Goal: Information Seeking & Learning: Check status

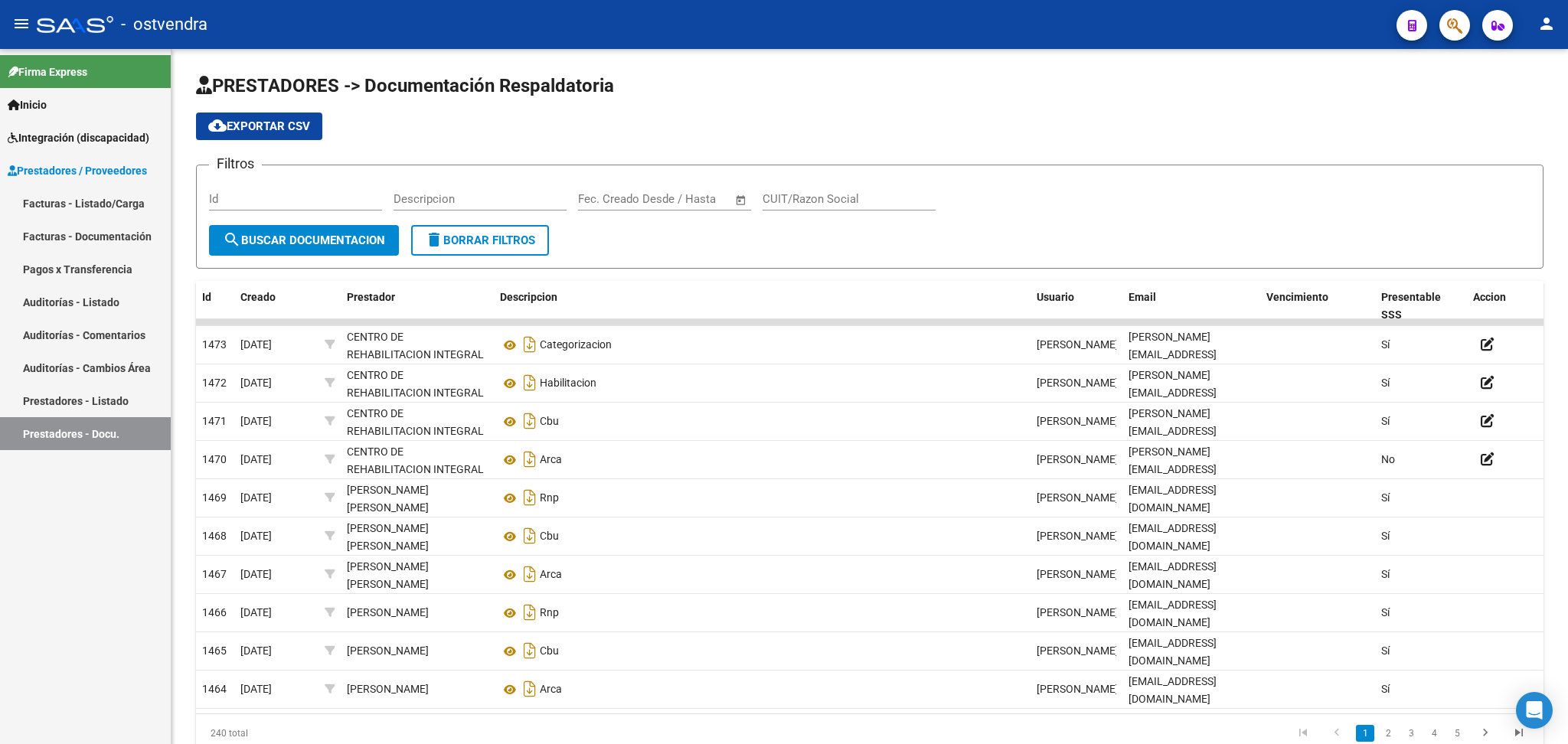
drag, startPoint x: 64, startPoint y: 194, endPoint x: 137, endPoint y: 194, distance: 73.0
click at [64, 194] on link "Facturas - Listado/Carga" at bounding box center [85, 203] width 171 height 33
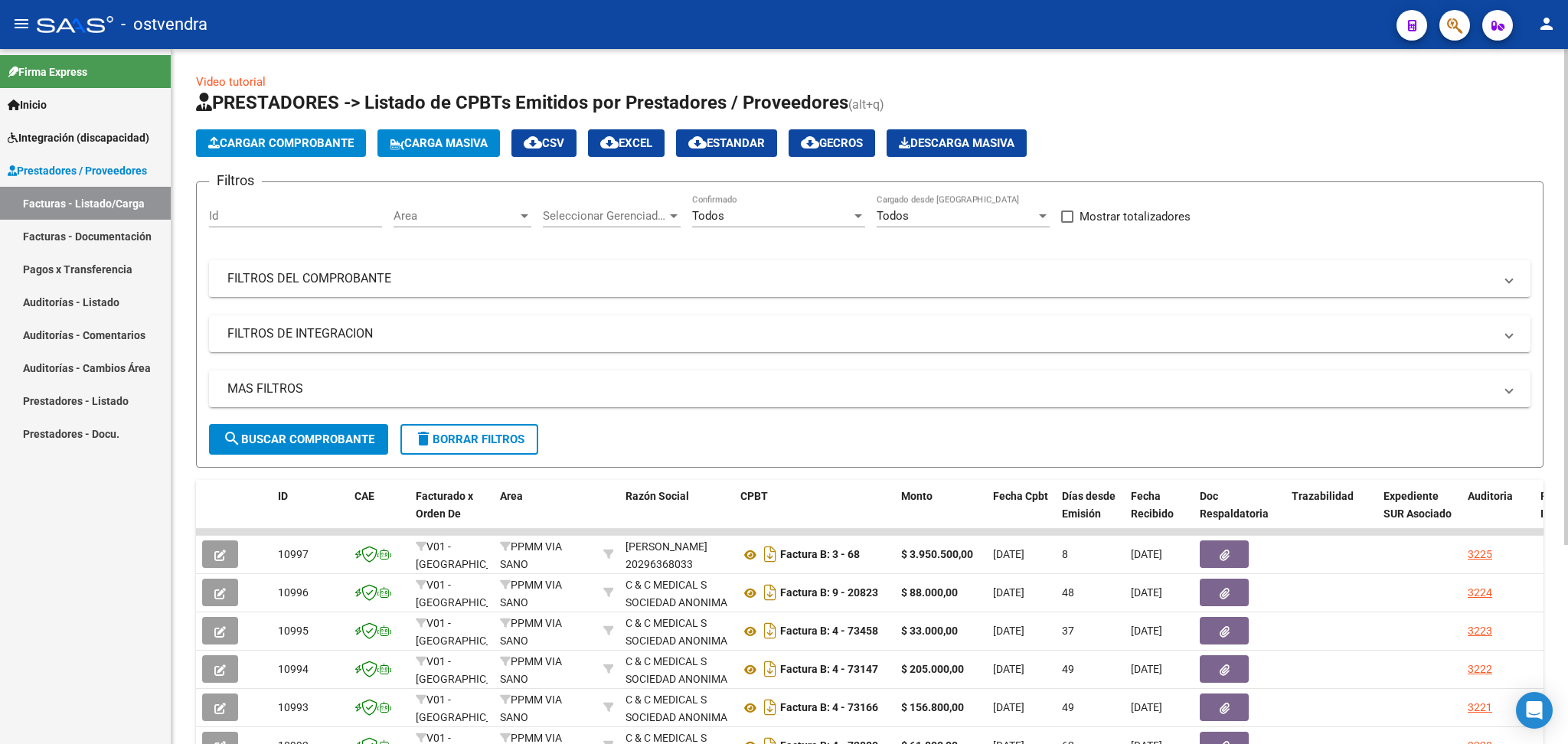
click at [527, 215] on div at bounding box center [524, 216] width 8 height 4
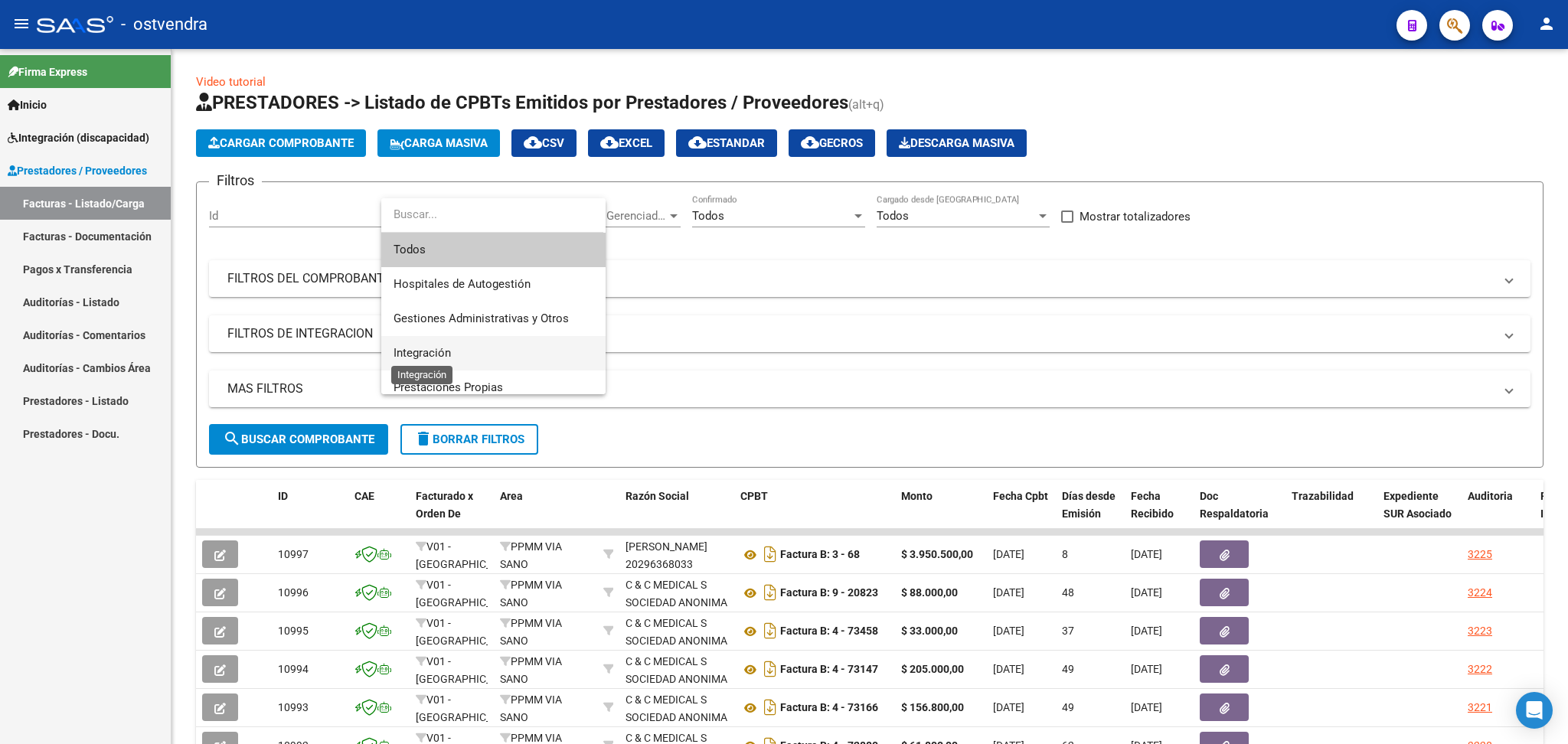
click at [442, 347] on span "Integración" at bounding box center [422, 353] width 58 height 14
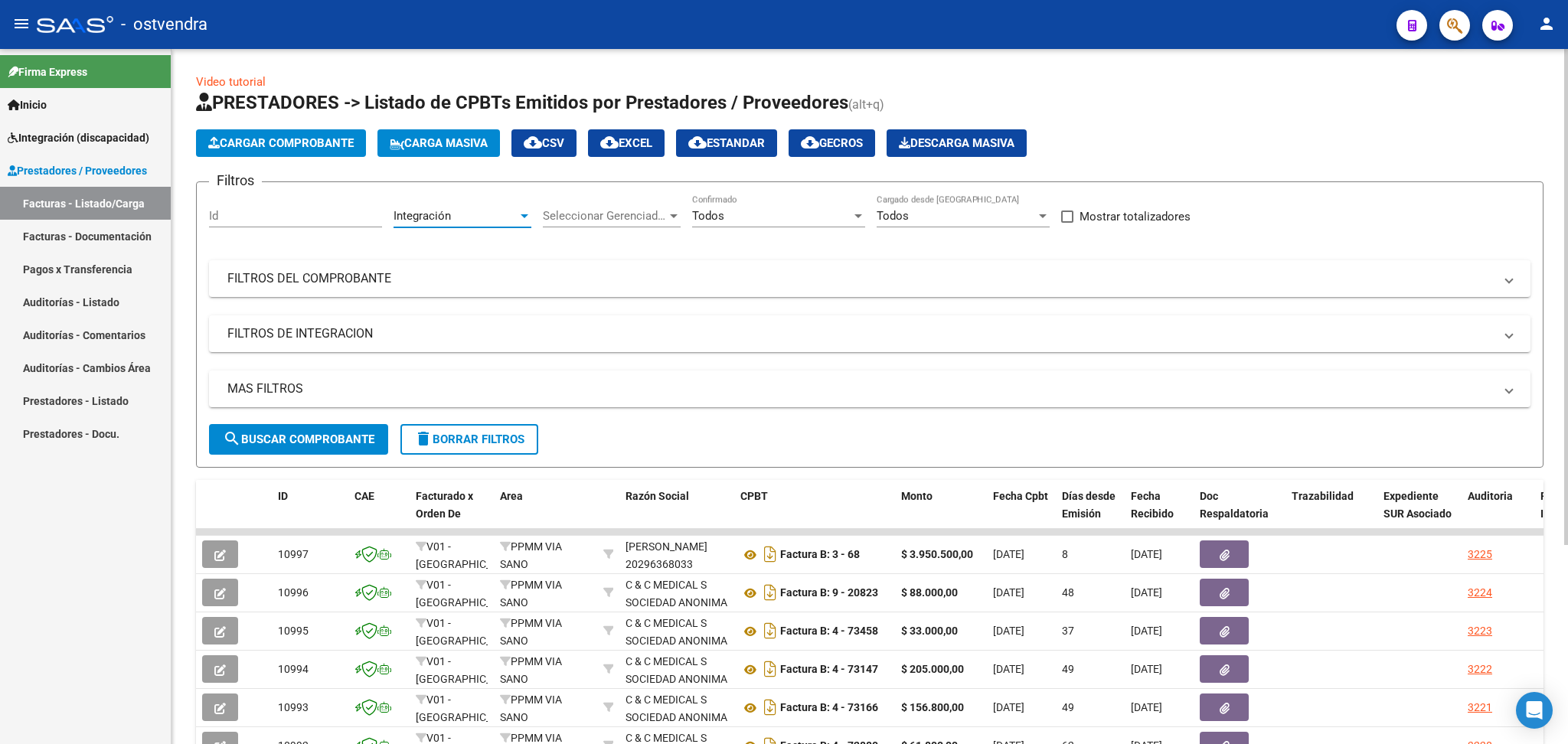
click at [327, 434] on span "search Buscar Comprobante" at bounding box center [298, 440] width 151 height 14
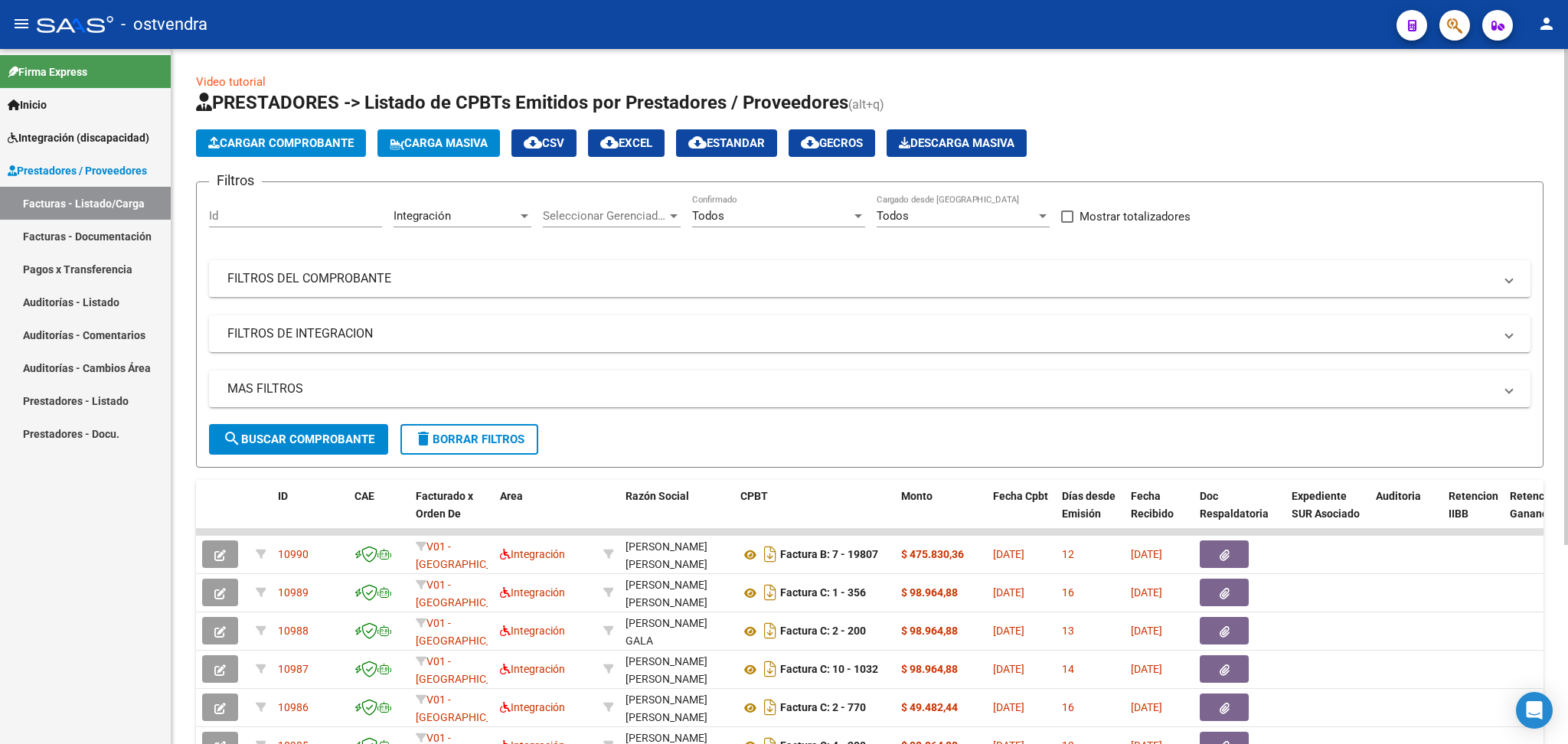
click at [638, 138] on span "cloud_download EXCEL" at bounding box center [627, 143] width 52 height 14
click at [301, 330] on mat-panel-title "FILTROS DE INTEGRACION" at bounding box center [861, 334] width 1267 height 17
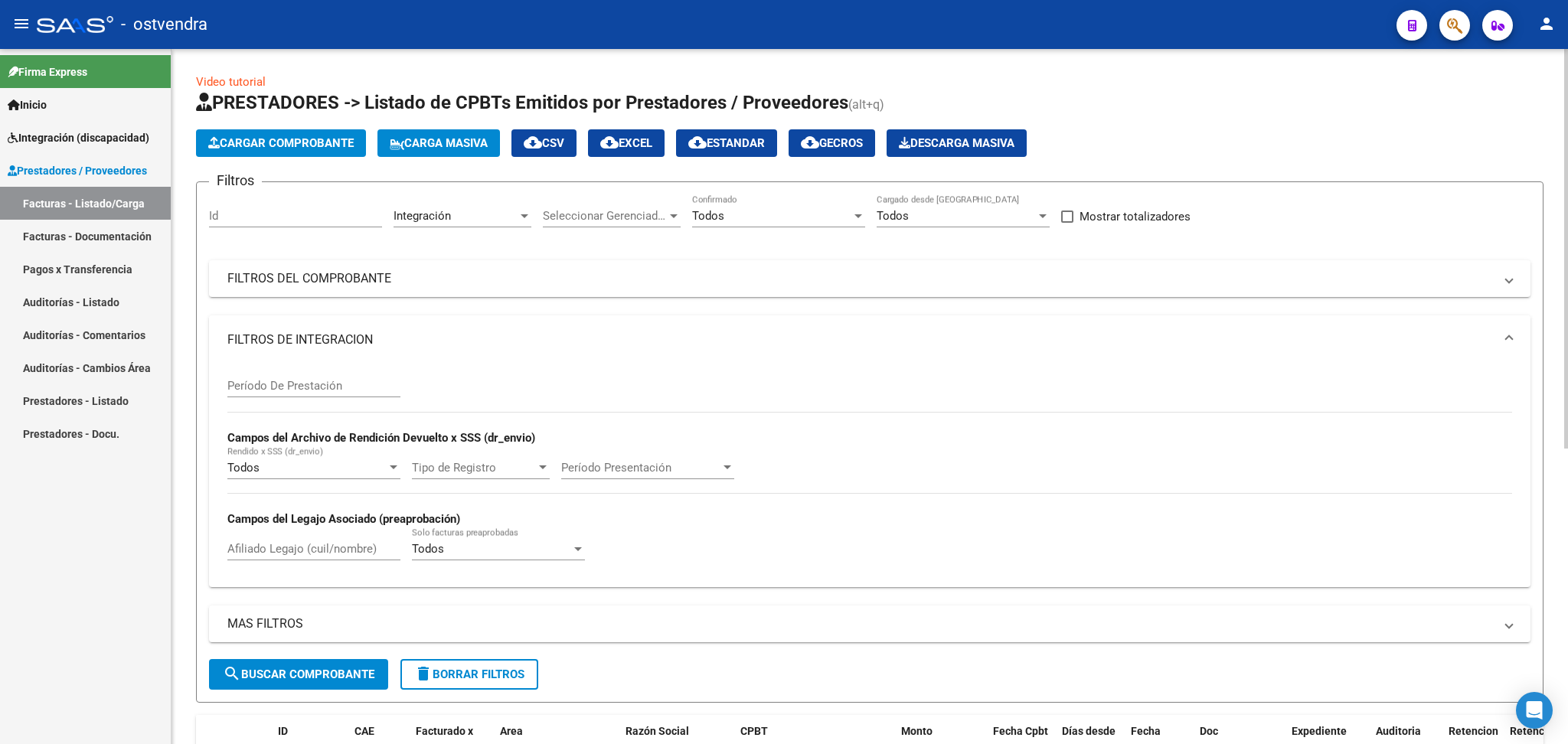
drag, startPoint x: 307, startPoint y: 334, endPoint x: 314, endPoint y: 299, distance: 35.7
click at [307, 333] on mat-panel-title "FILTROS DE INTEGRACION" at bounding box center [861, 340] width 1267 height 17
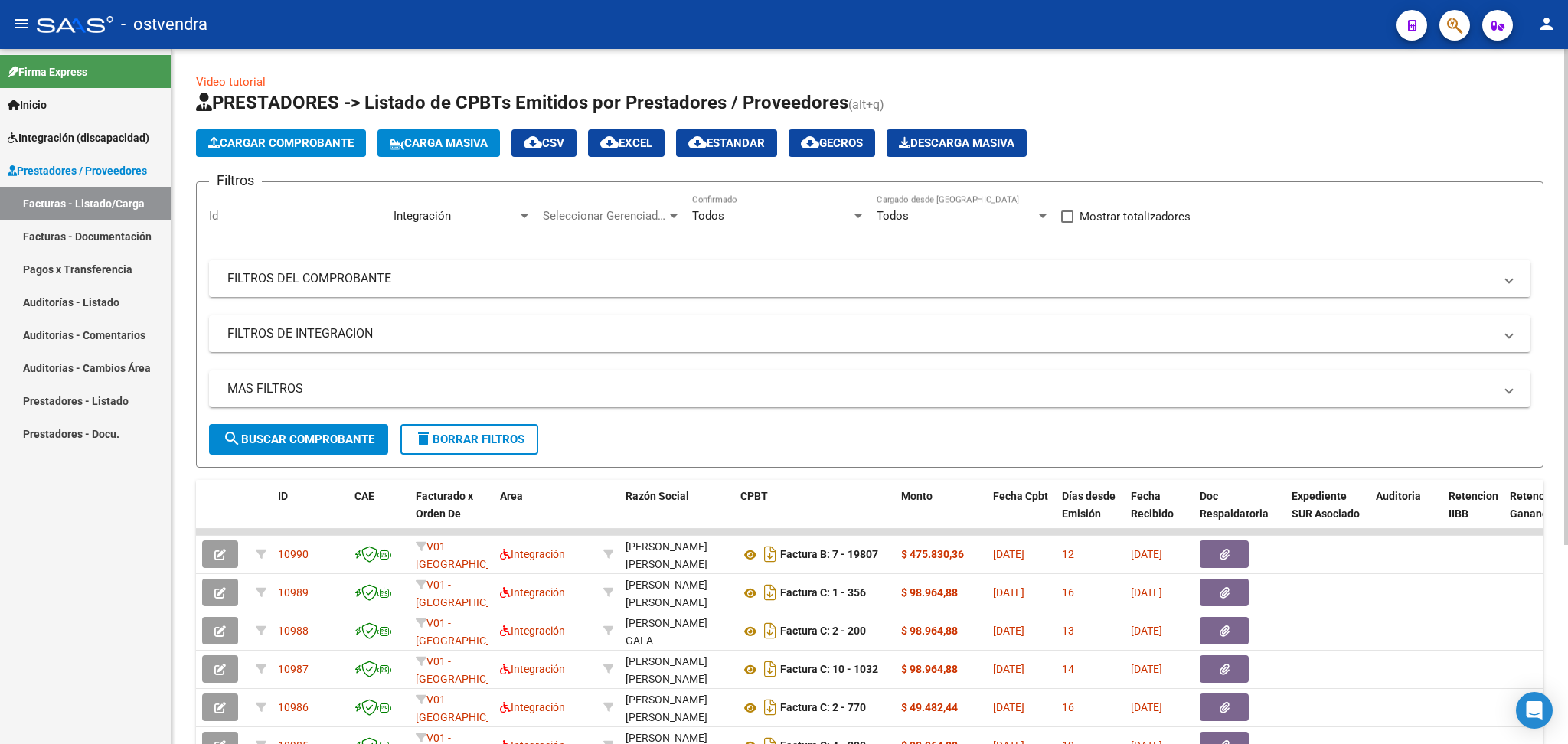
click at [322, 273] on mat-panel-title "FILTROS DEL COMPROBANTE" at bounding box center [861, 278] width 1267 height 17
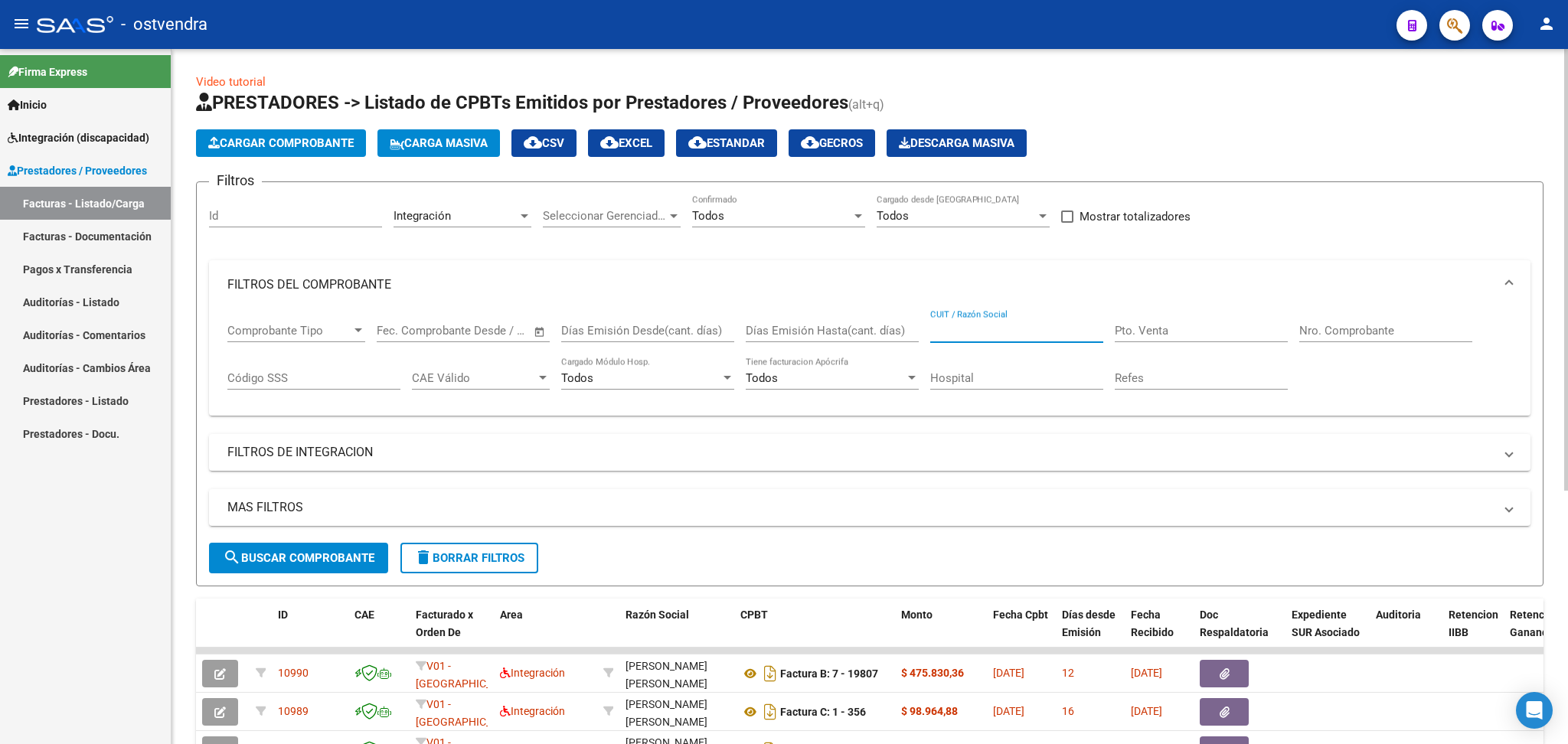
click at [954, 333] on input "CUIT / Razón Social" at bounding box center [1017, 330] width 173 height 14
paste input "[PERSON_NAME]"
type input "[PERSON_NAME]"
click at [314, 551] on span "search Buscar Comprobante" at bounding box center [298, 558] width 151 height 14
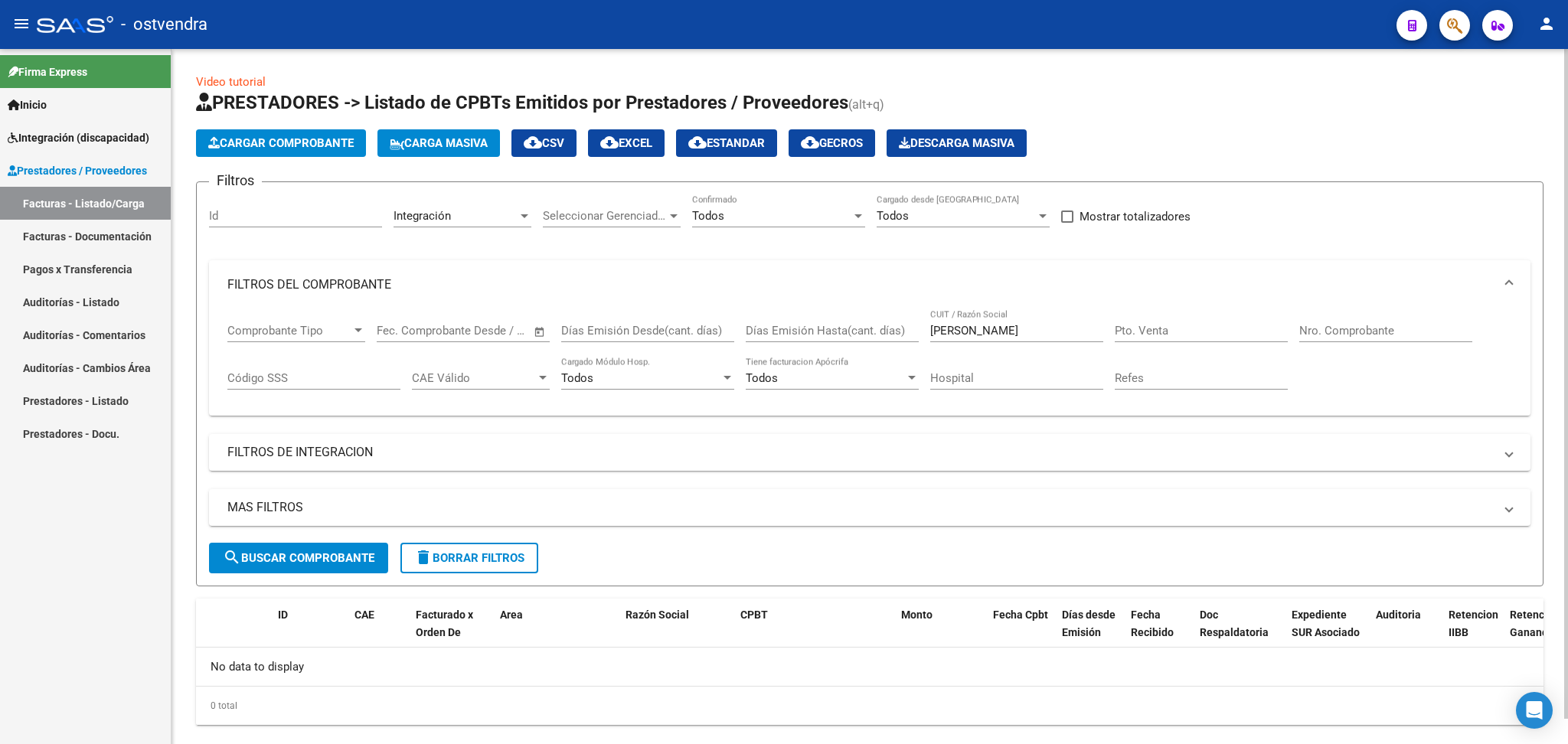
click at [438, 556] on span "delete Borrar Filtros" at bounding box center [469, 558] width 110 height 14
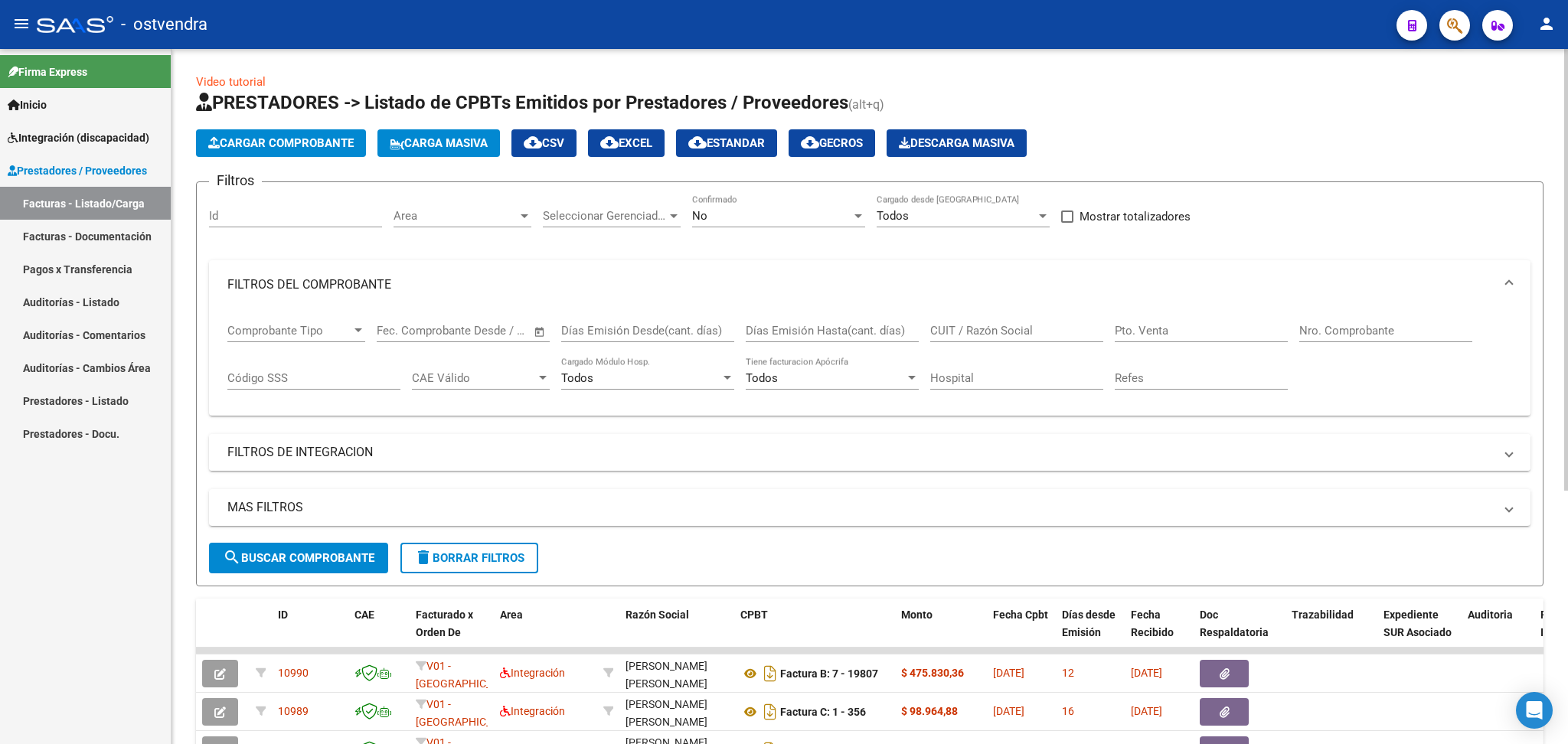
click at [285, 457] on mat-panel-title "FILTROS DE INTEGRACION" at bounding box center [861, 452] width 1267 height 17
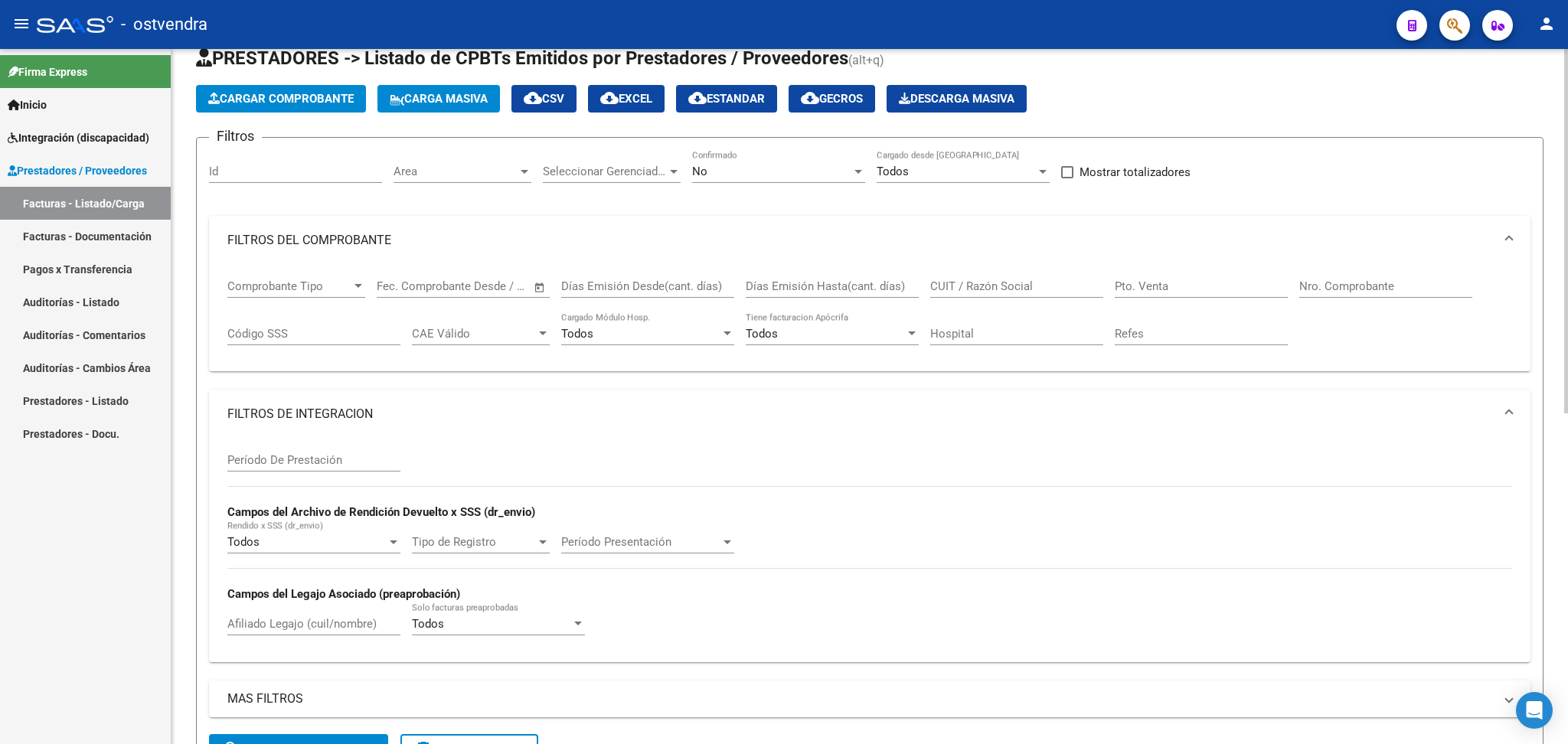
scroll to position [204, 0]
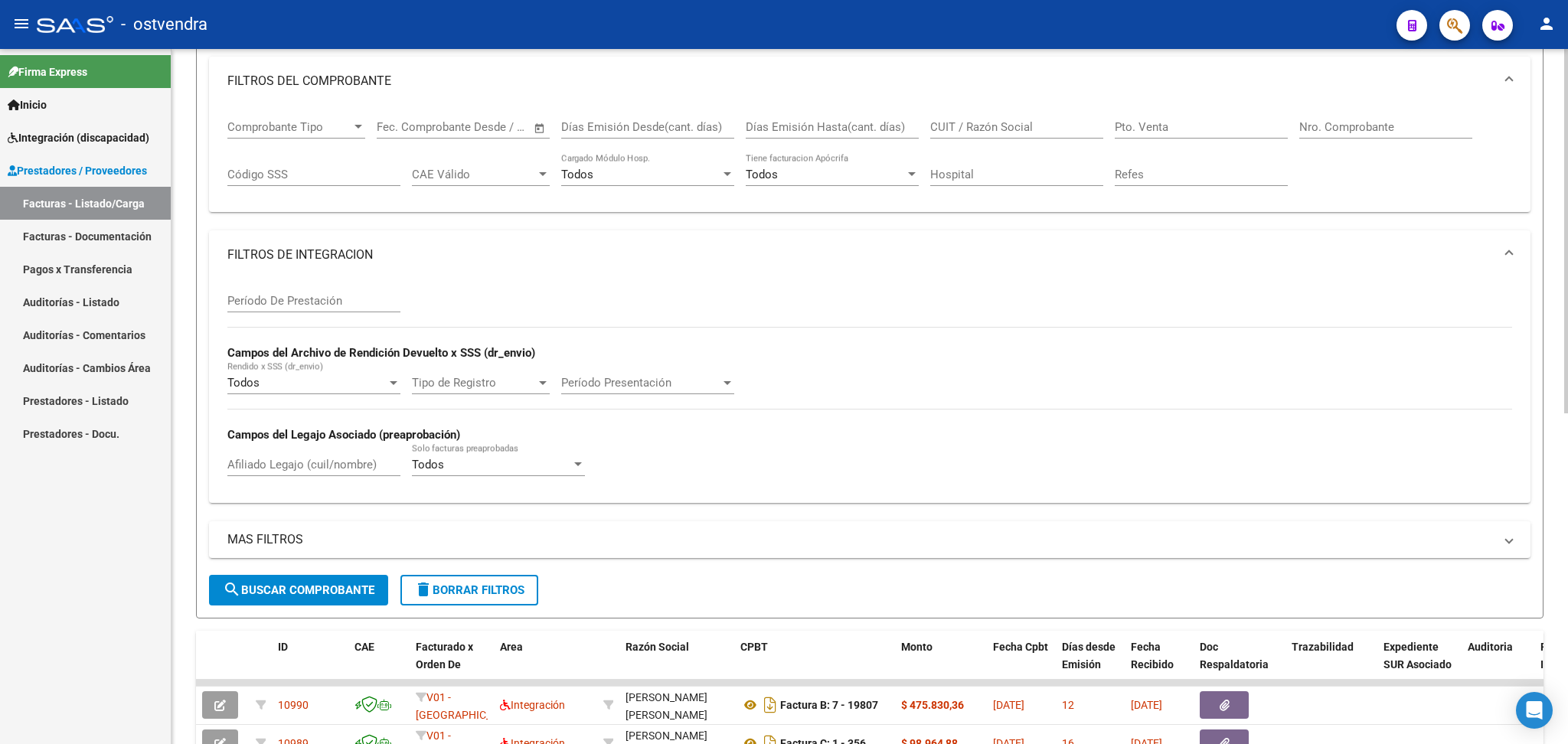
click at [269, 467] on input "Afiliado Legajo (cuil/nombre)" at bounding box center [314, 464] width 173 height 14
type input "cuña"
click at [324, 600] on button "search Buscar Comprobante" at bounding box center [298, 590] width 179 height 31
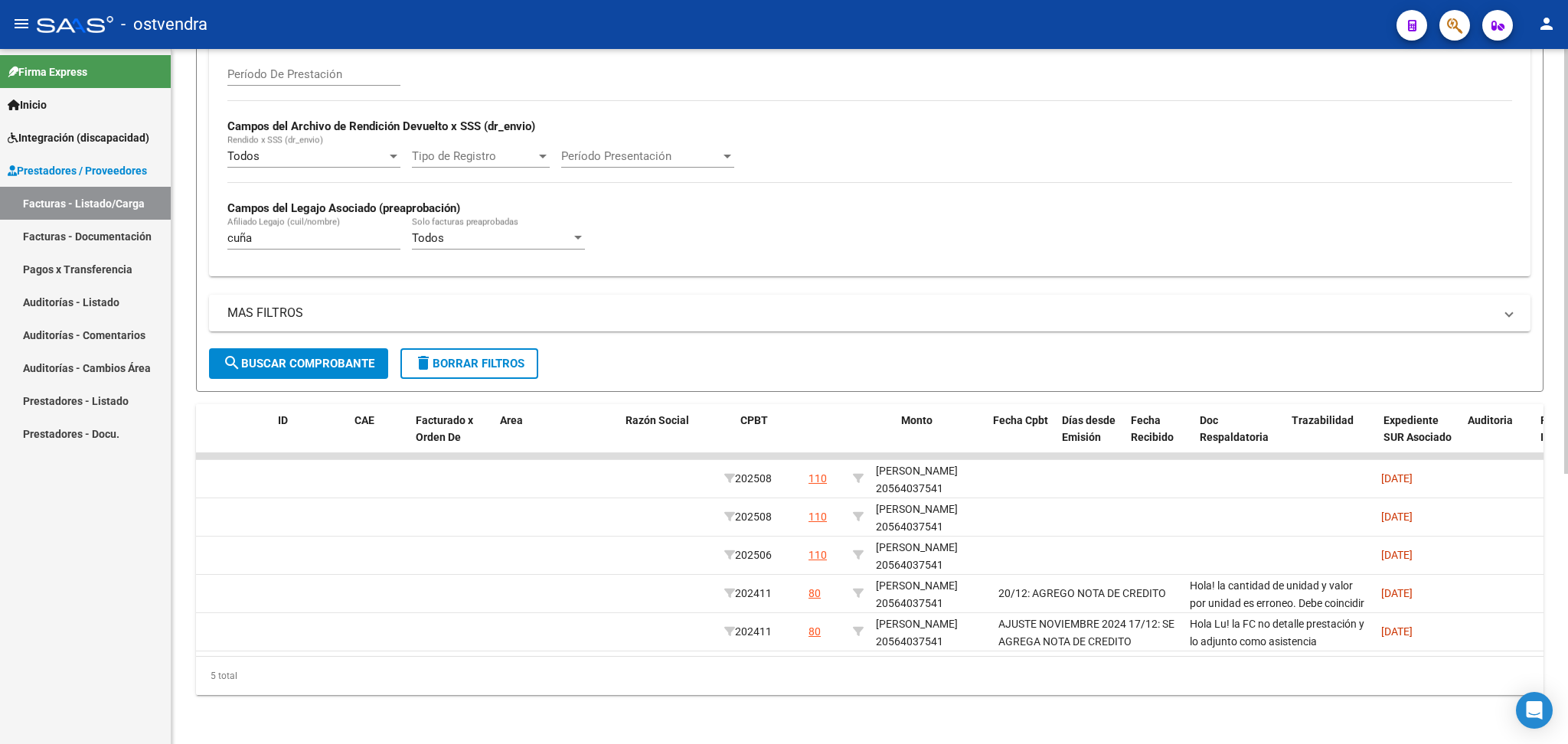
scroll to position [0, 0]
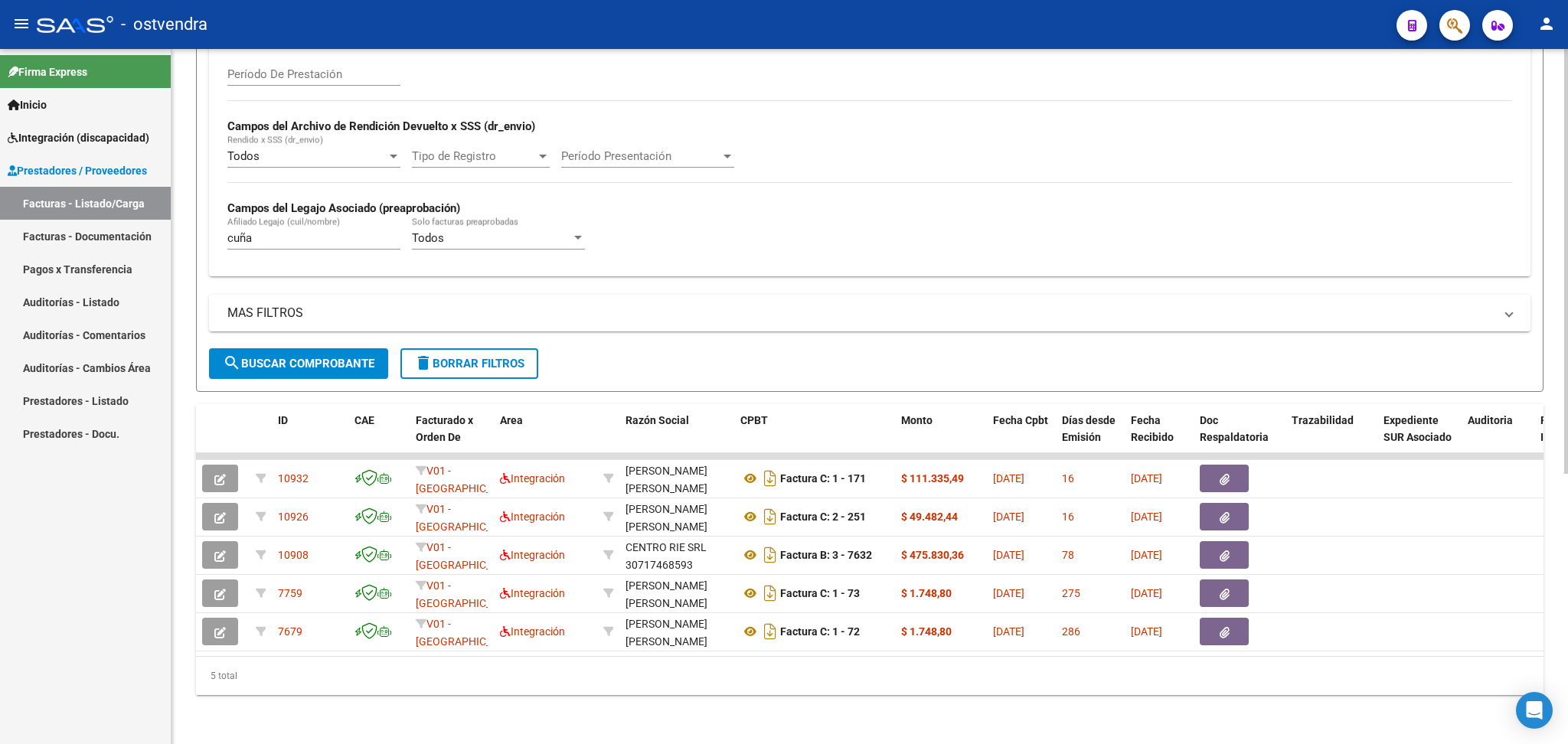
click at [454, 357] on span "delete Borrar Filtros" at bounding box center [469, 364] width 110 height 14
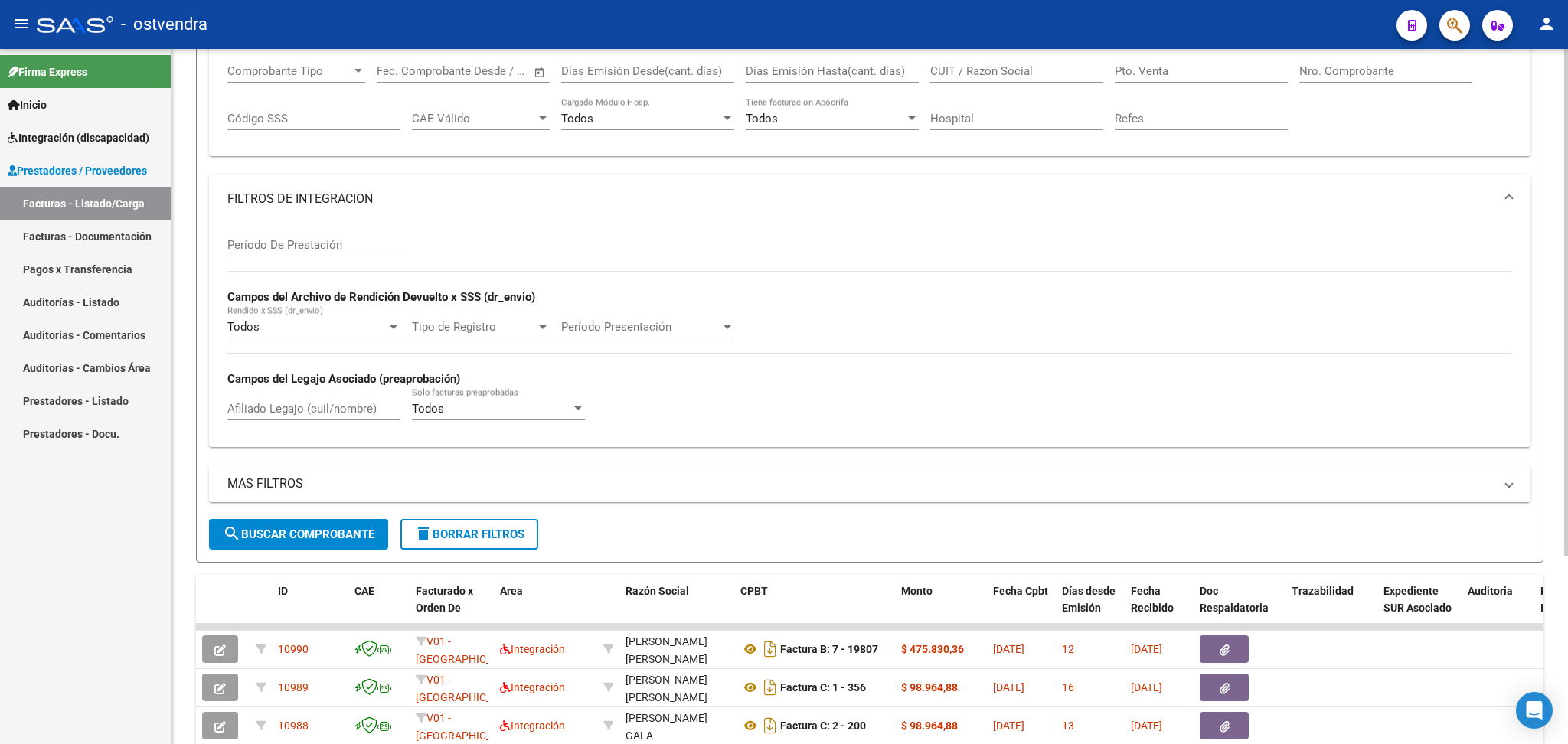
scroll to position [442, 0]
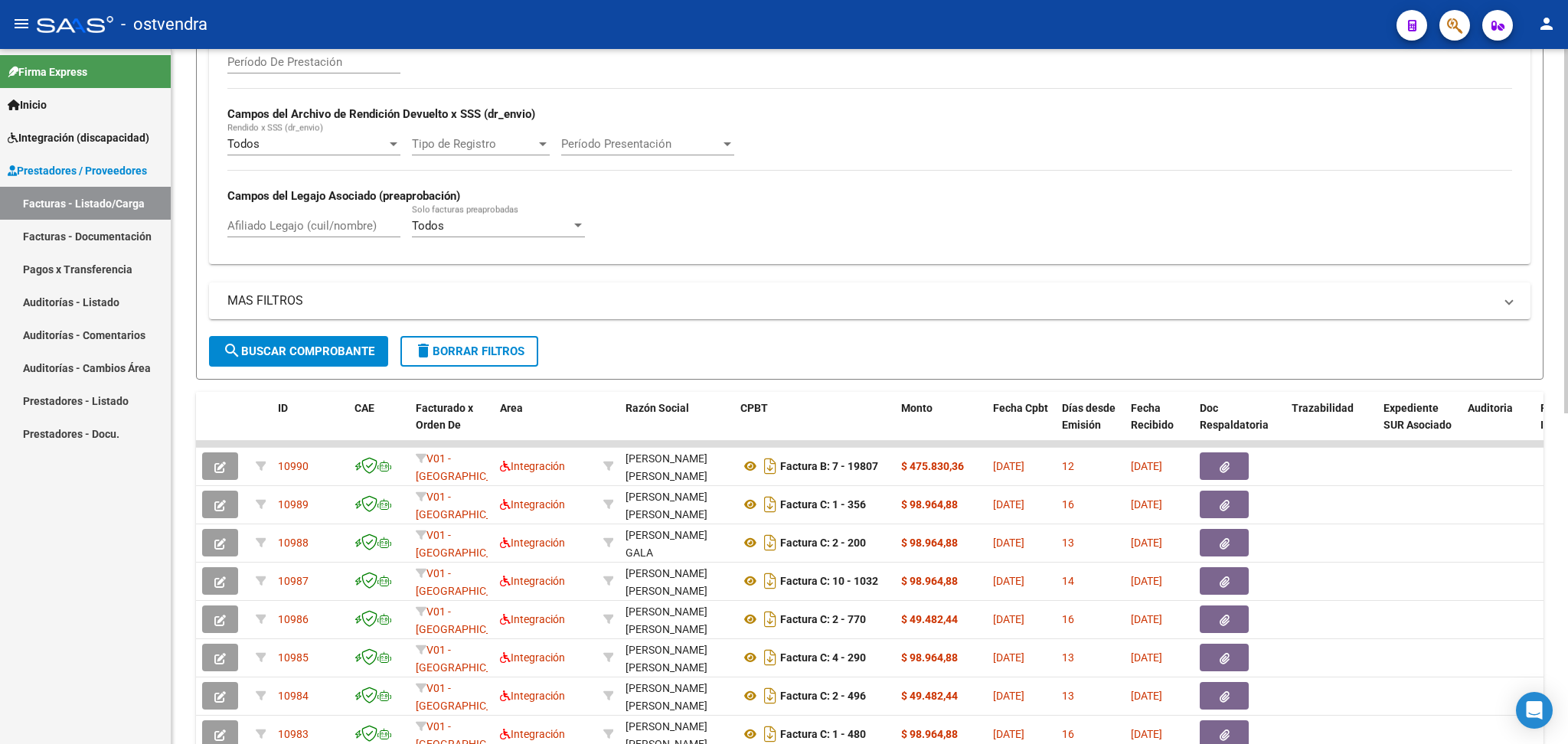
click at [273, 224] on input "Afiliado Legajo (cuil/nombre)" at bounding box center [314, 226] width 173 height 14
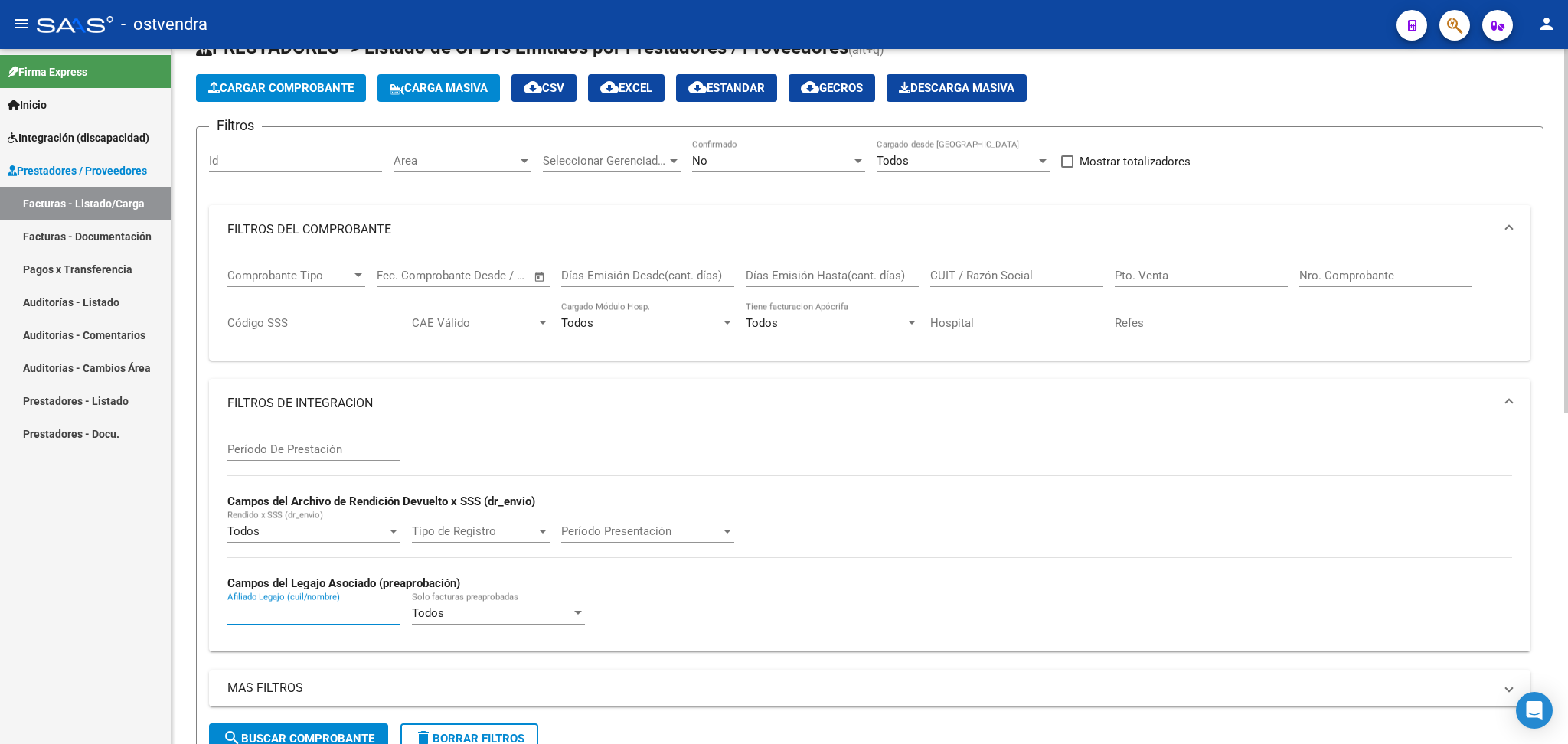
scroll to position [34, 0]
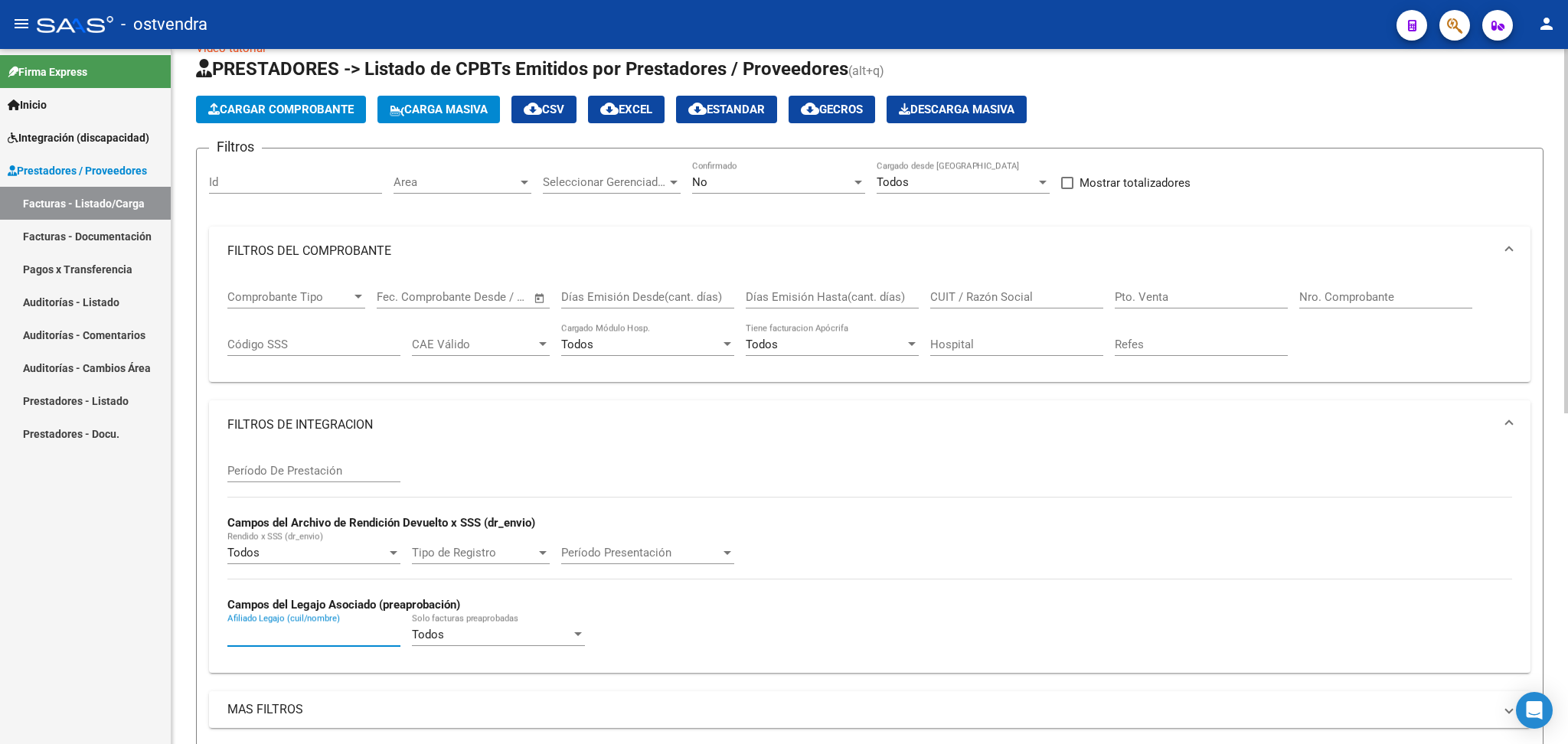
click at [1150, 294] on input "Pto. Venta" at bounding box center [1201, 297] width 173 height 14
click at [1290, 293] on div "Comprobante Tipo Comprobante Tipo Fecha inicio – Fecha fin Fec. Comprobante Des…" at bounding box center [870, 322] width 1285 height 95
click at [1313, 296] on input "Nro. Comprobante" at bounding box center [1386, 297] width 173 height 14
type input "244"
click at [853, 184] on div at bounding box center [858, 182] width 14 height 12
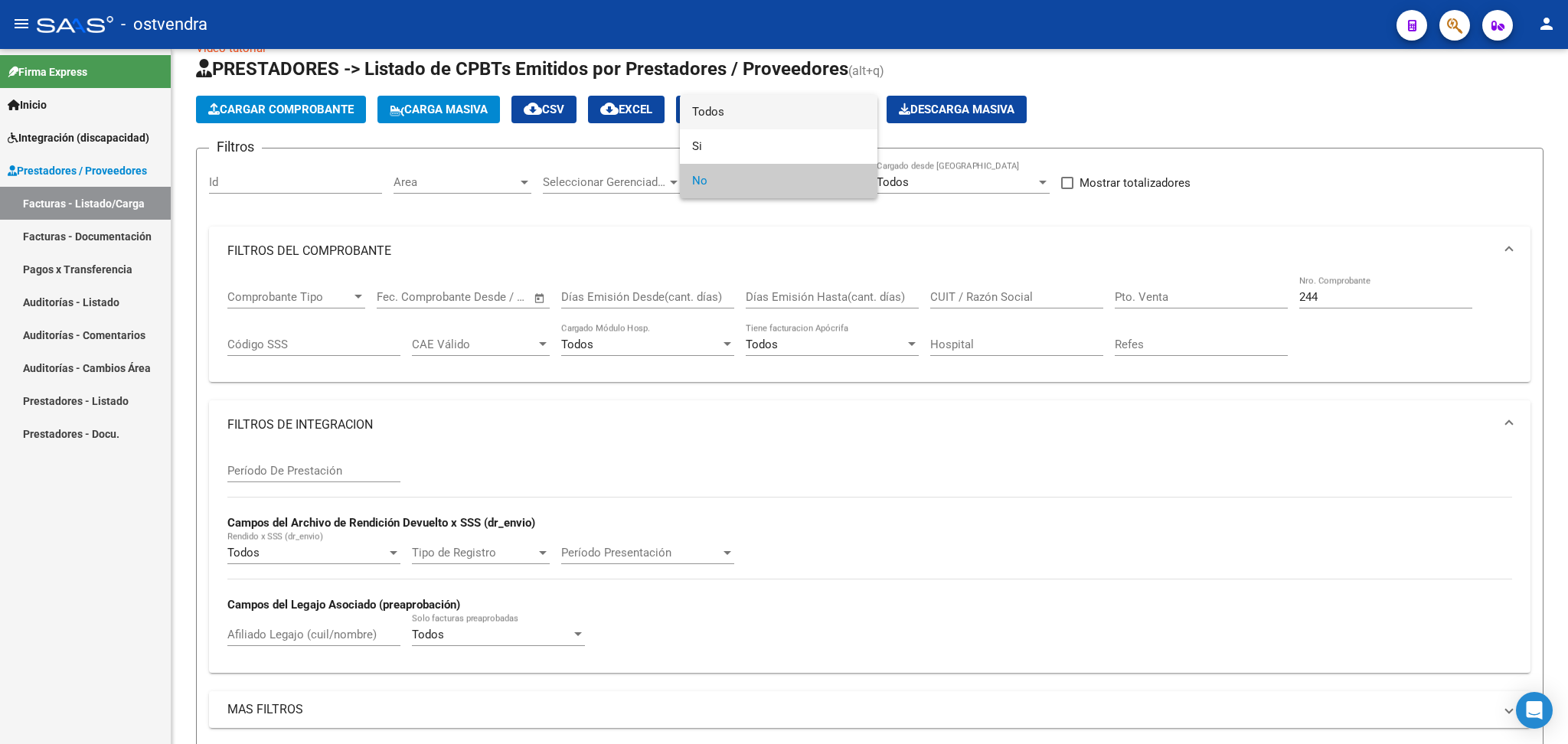
click at [719, 111] on span "Todos" at bounding box center [778, 111] width 173 height 35
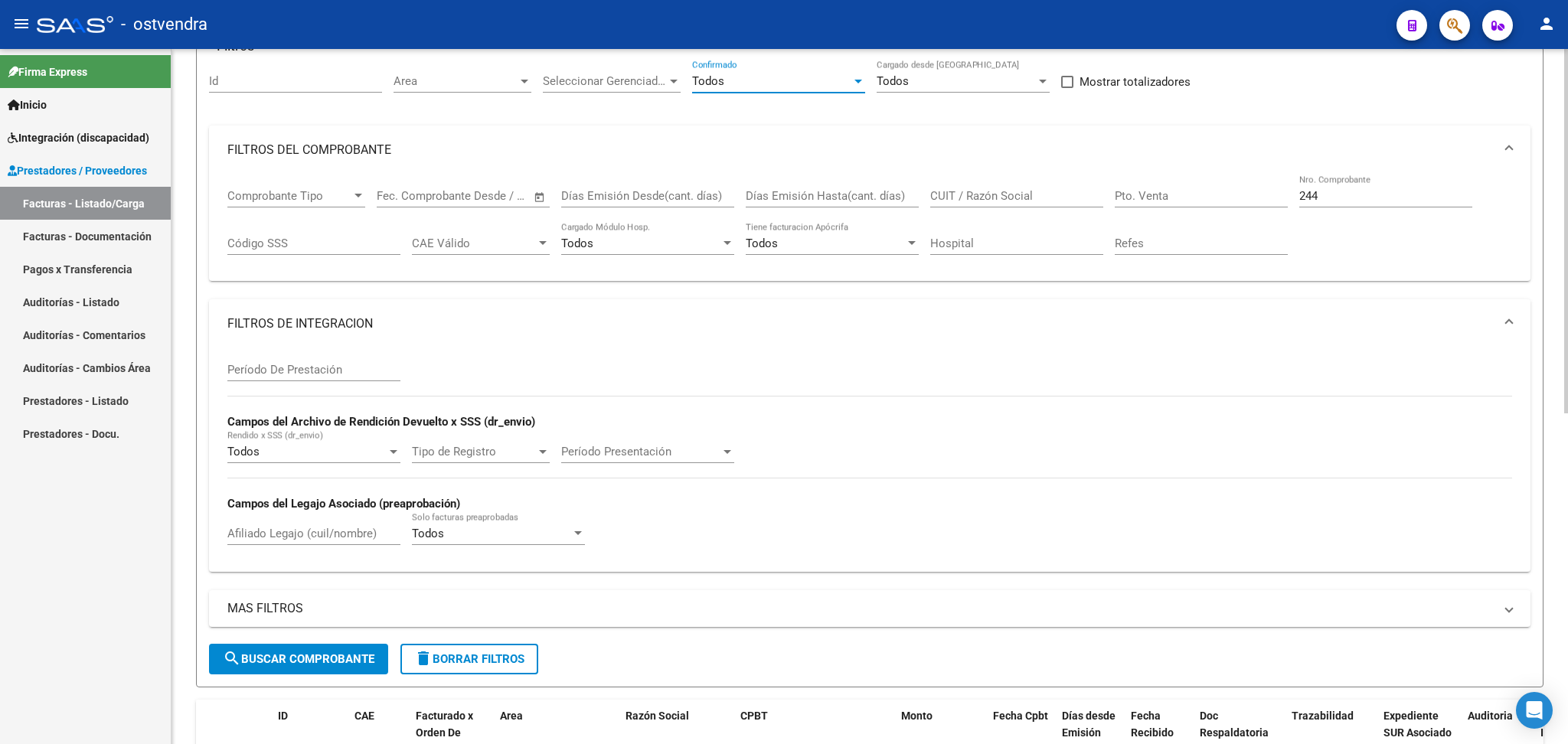
scroll to position [136, 0]
click at [285, 653] on span "search Buscar Comprobante" at bounding box center [298, 657] width 151 height 14
click at [288, 520] on div "Afiliado Legajo (cuil/nombre)" at bounding box center [314, 526] width 173 height 33
click at [998, 194] on input "CUIT / Razón Social" at bounding box center [1017, 194] width 173 height 14
paste input "[PERSON_NAME]"
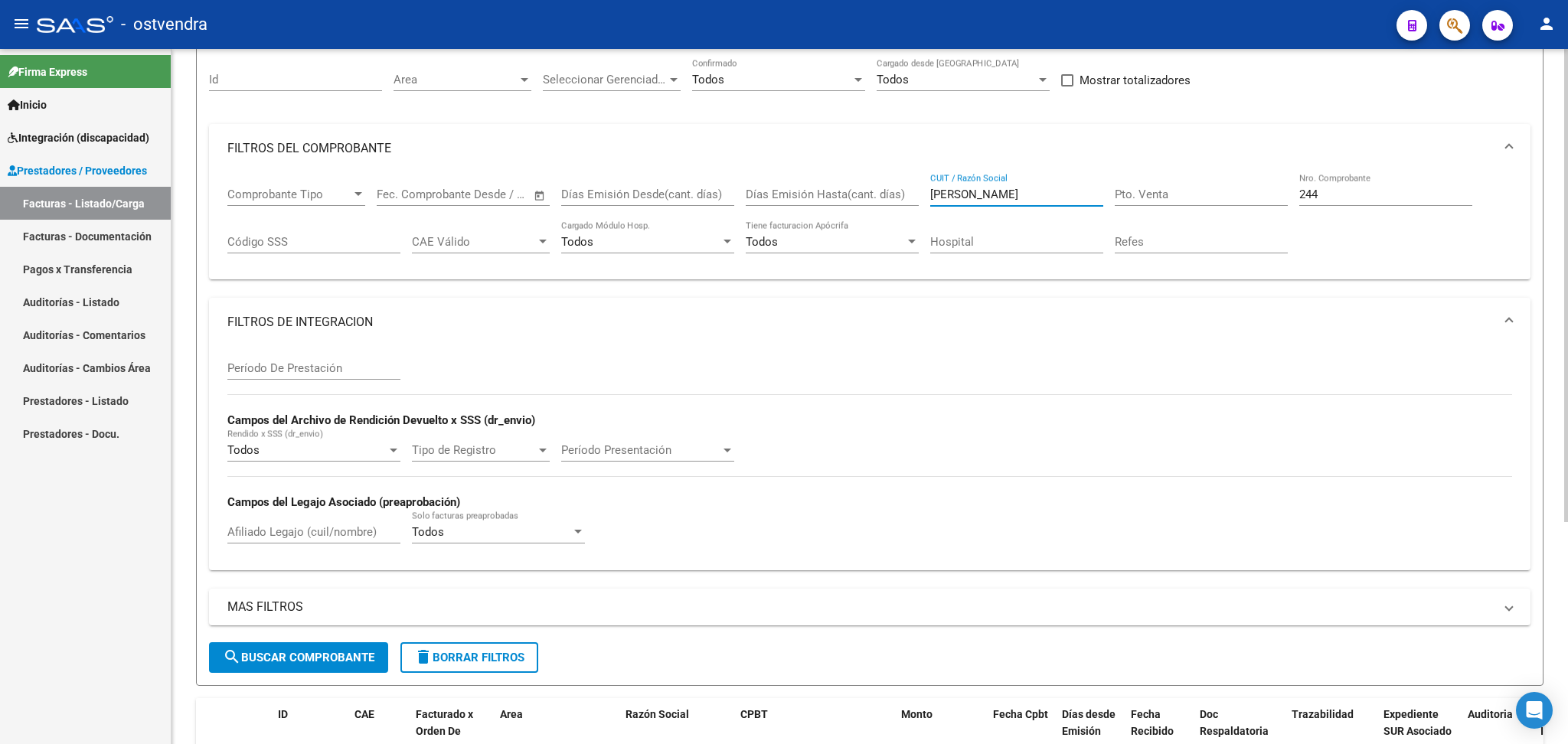
type input "[PERSON_NAME]"
click at [350, 659] on span "search Buscar Comprobante" at bounding box center [298, 657] width 151 height 14
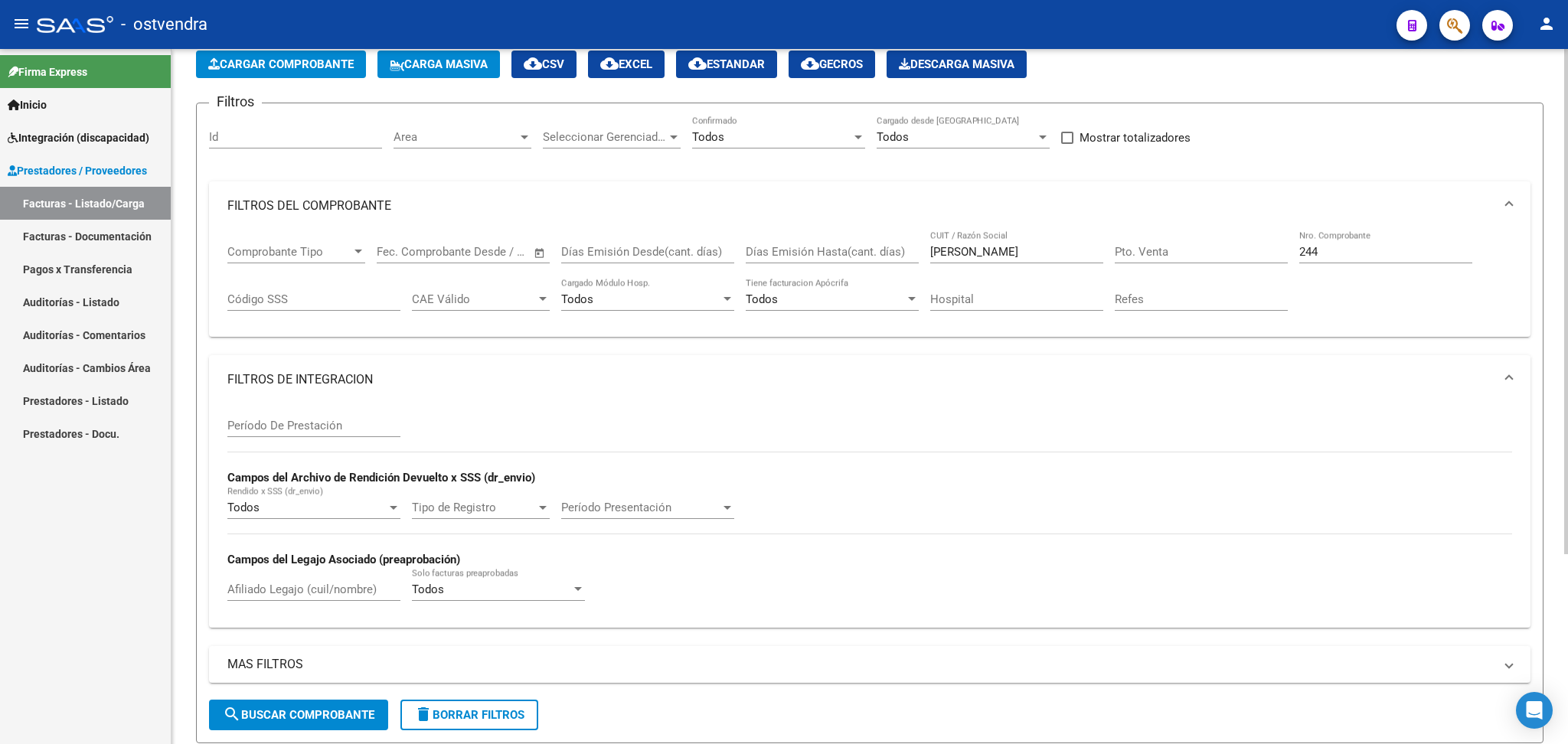
scroll to position [0, 0]
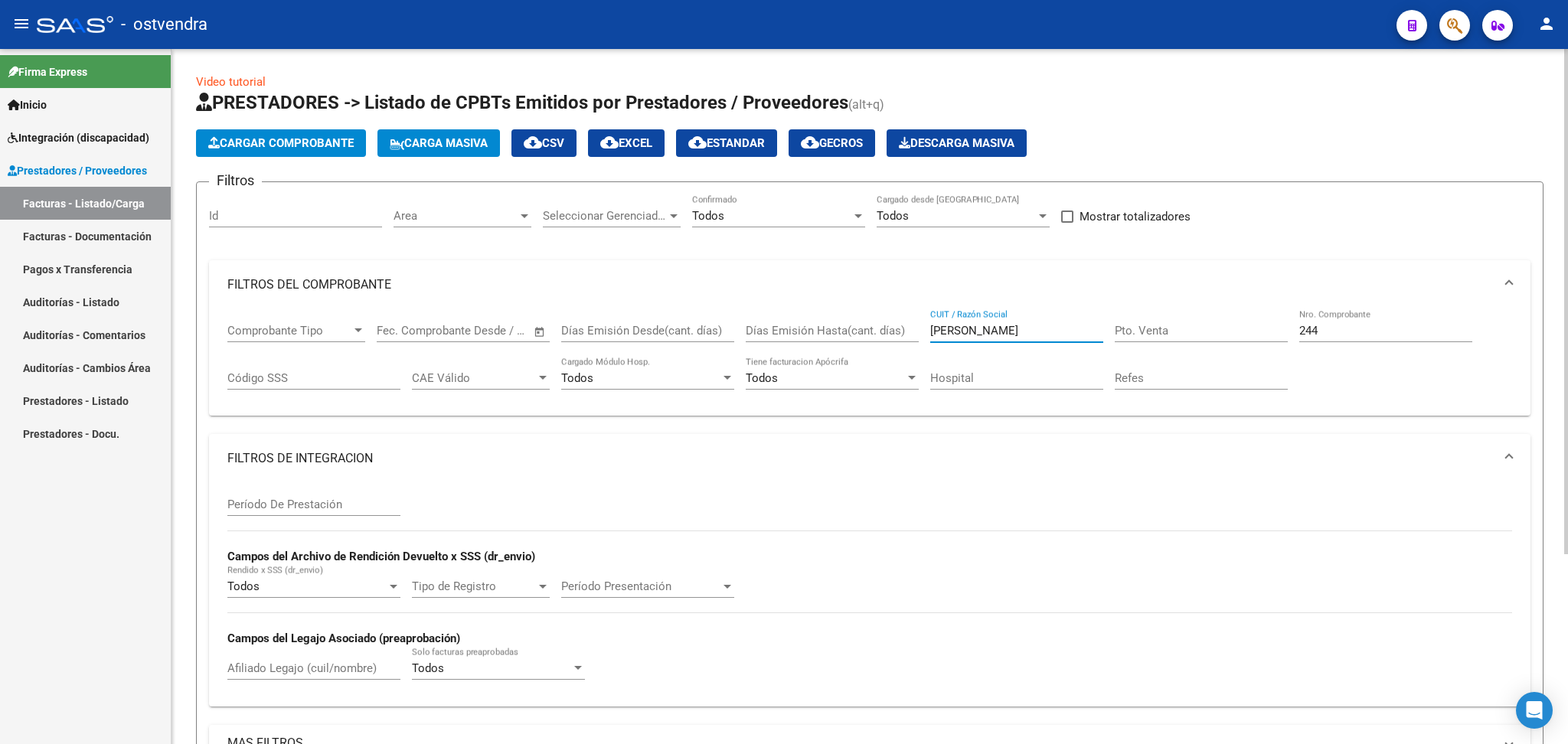
drag, startPoint x: 995, startPoint y: 328, endPoint x: 891, endPoint y: 347, distance: 105.7
click at [891, 347] on div "Comprobante Tipo Comprobante Tipo Fecha inicio – Fecha fin Fec. Comprobante Des…" at bounding box center [870, 356] width 1285 height 95
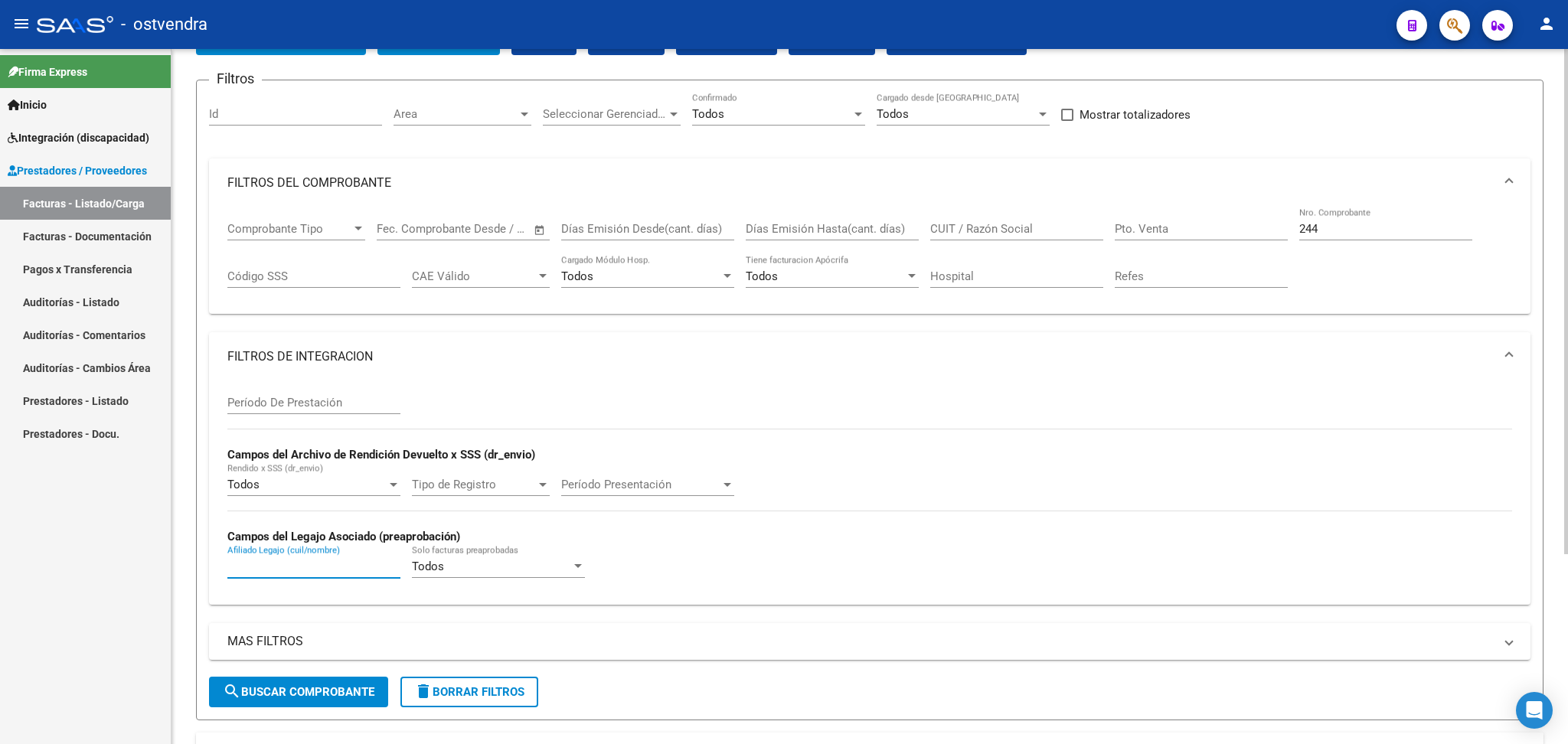
click at [316, 566] on input "Afiliado Legajo (cuil/nombre)" at bounding box center [314, 566] width 173 height 14
type input "cuña"
click at [325, 693] on span "search Buscar Comprobante" at bounding box center [298, 692] width 151 height 14
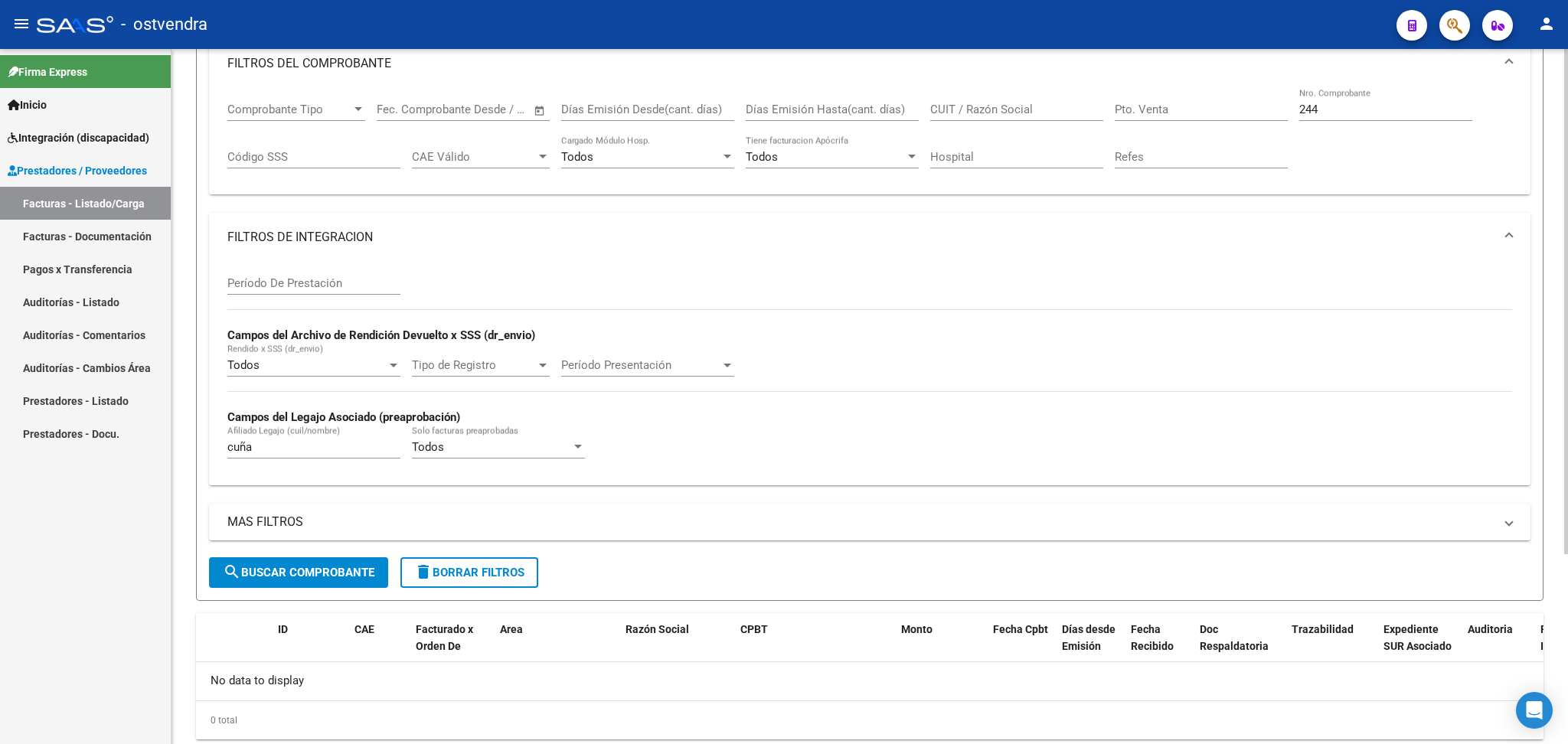
scroll to position [262, 0]
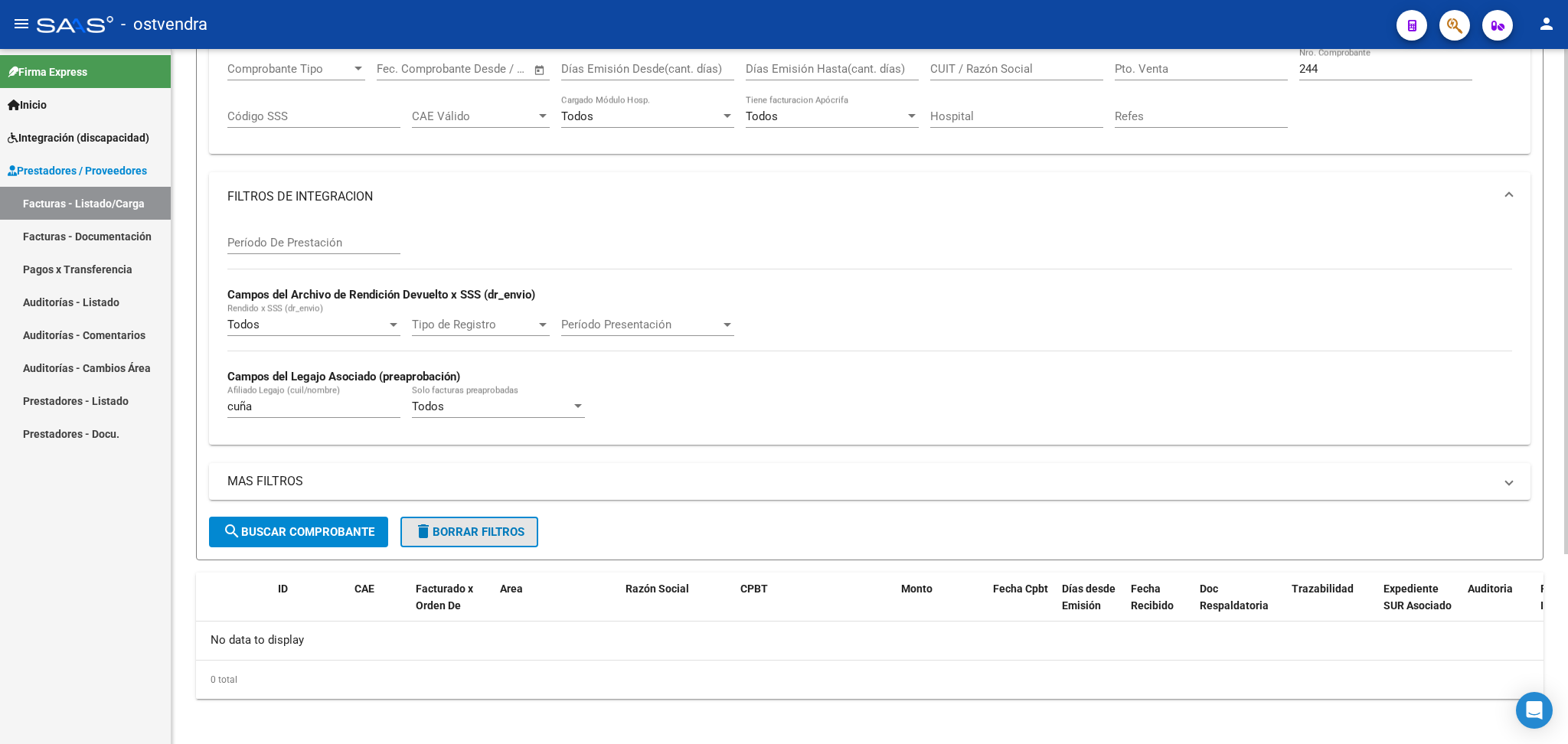
click at [432, 531] on span "delete Borrar Filtros" at bounding box center [469, 532] width 110 height 14
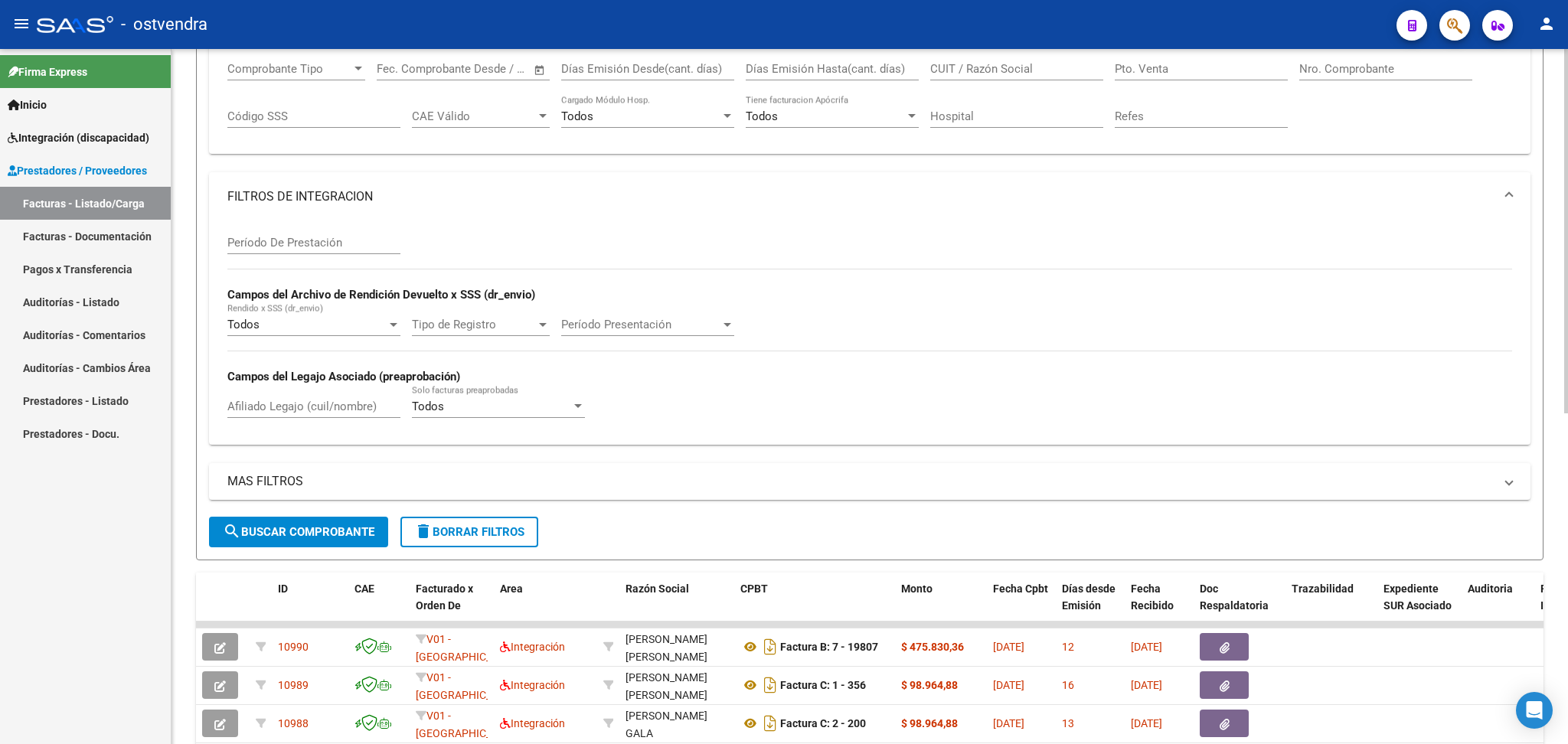
click at [291, 406] on input "Afiliado Legajo (cuil/nombre)" at bounding box center [314, 407] width 173 height 14
type input "salcitio"
click at [301, 539] on button "search Buscar Comprobante" at bounding box center [298, 532] width 179 height 31
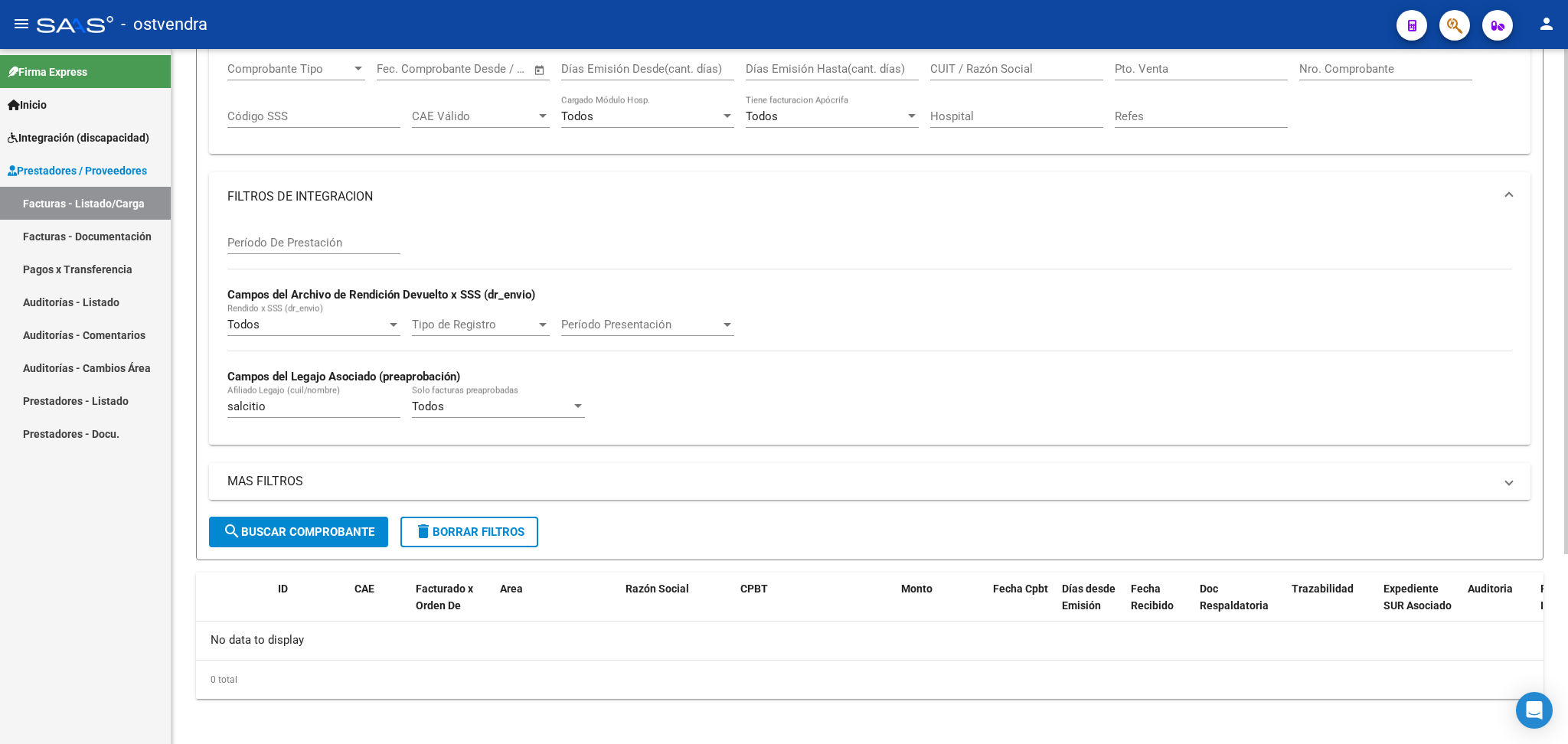
scroll to position [0, 0]
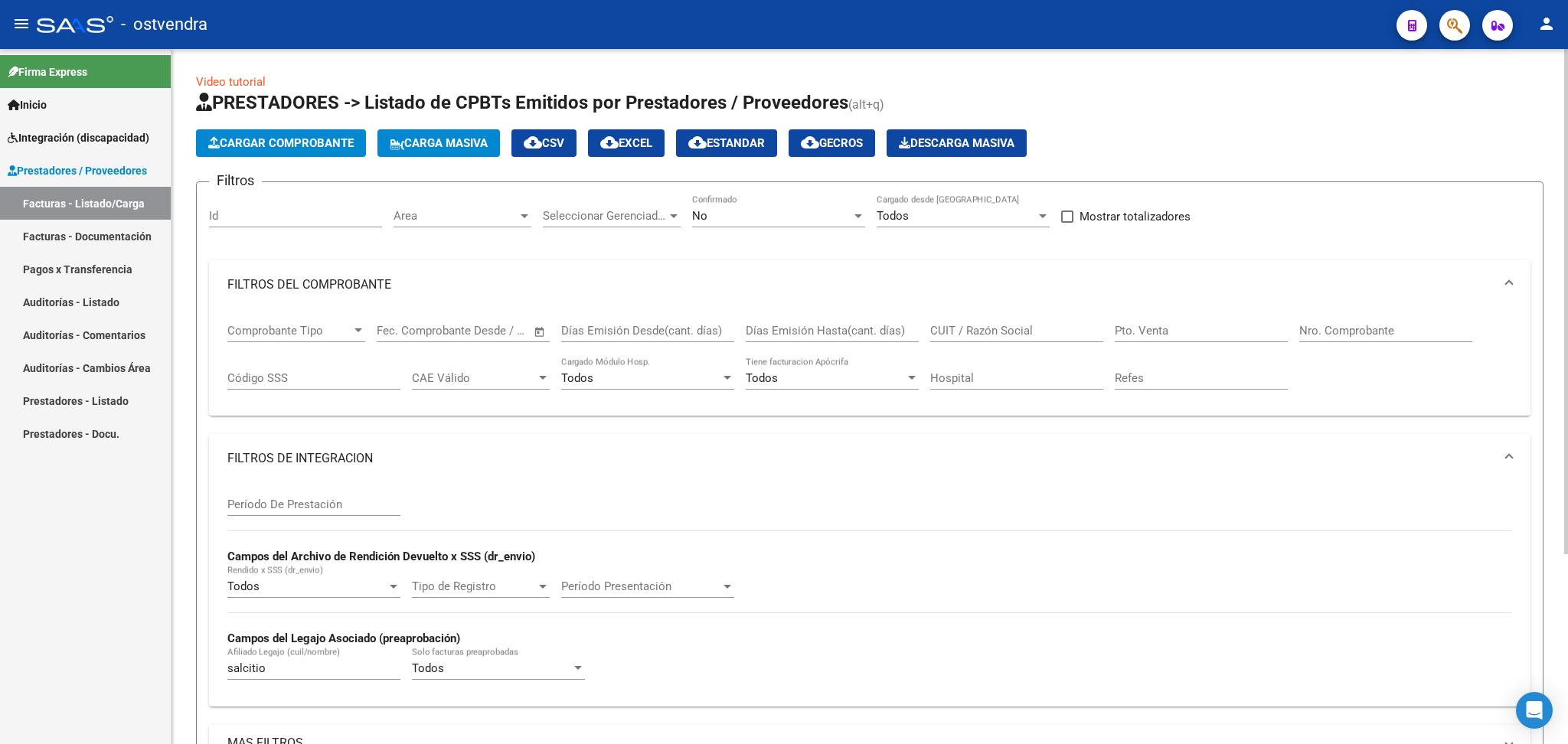
click at [776, 220] on div "No" at bounding box center [771, 216] width 159 height 14
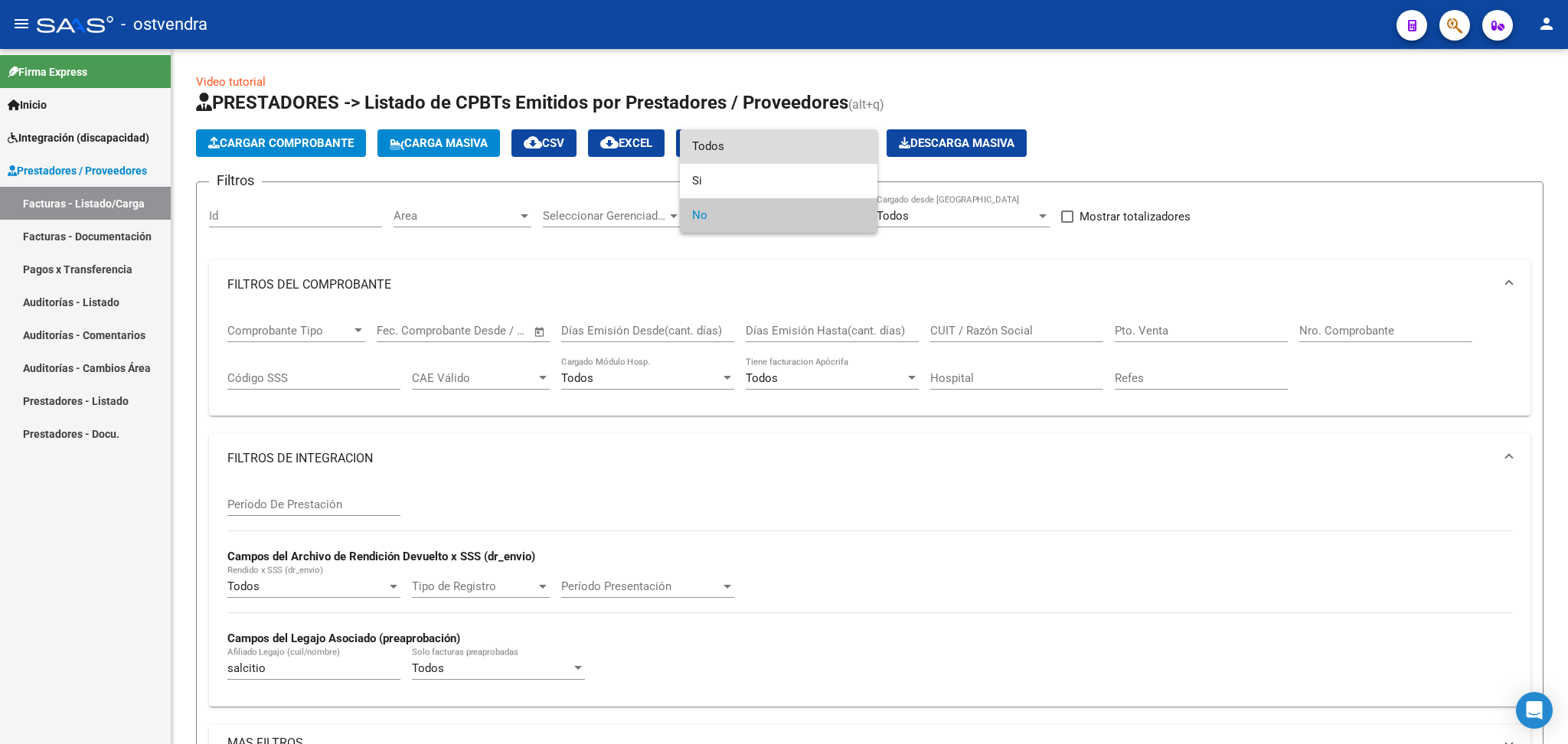
click at [709, 142] on span "Todos" at bounding box center [778, 146] width 173 height 35
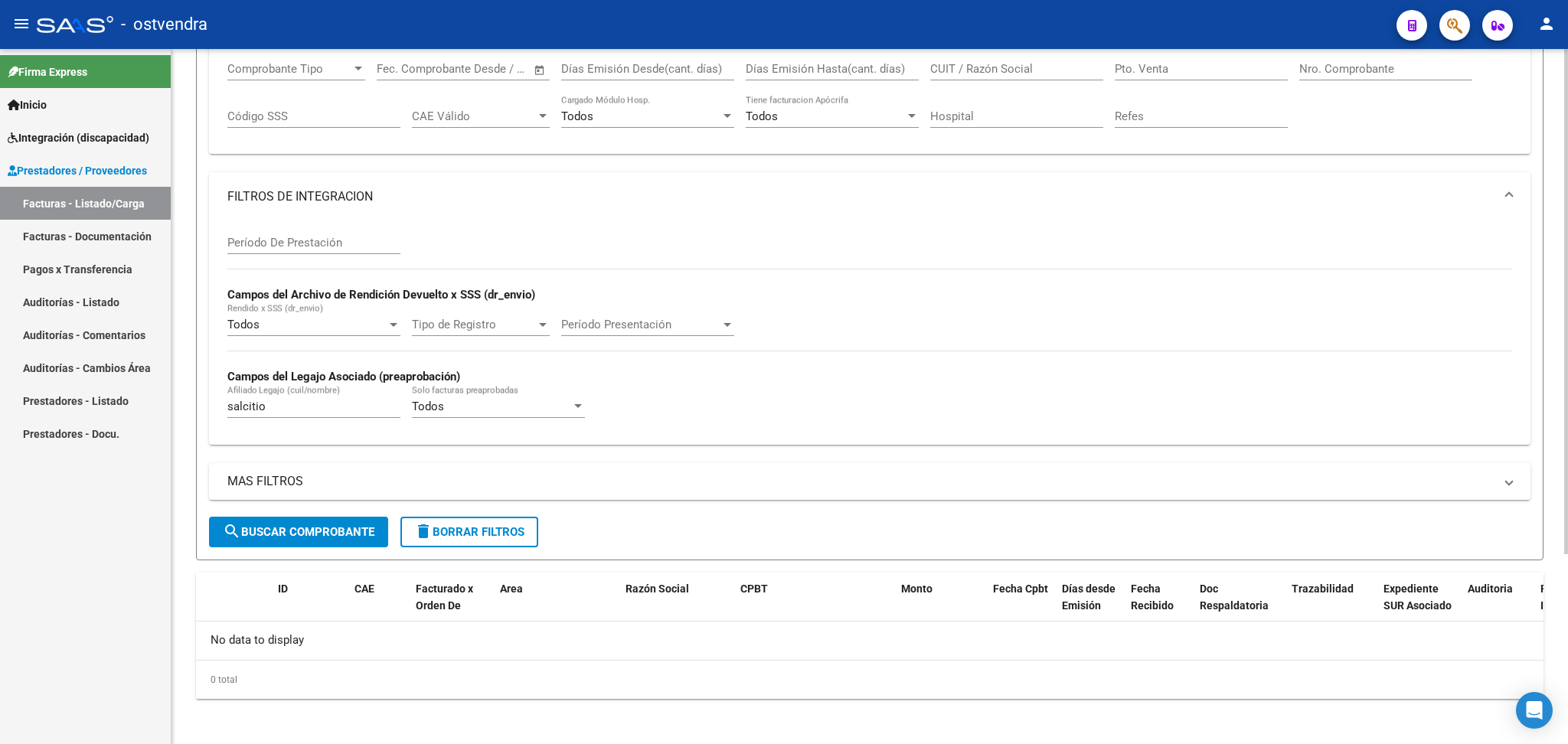
click at [309, 529] on span "search Buscar Comprobante" at bounding box center [298, 532] width 151 height 14
click at [427, 533] on mat-icon "delete" at bounding box center [424, 531] width 18 height 18
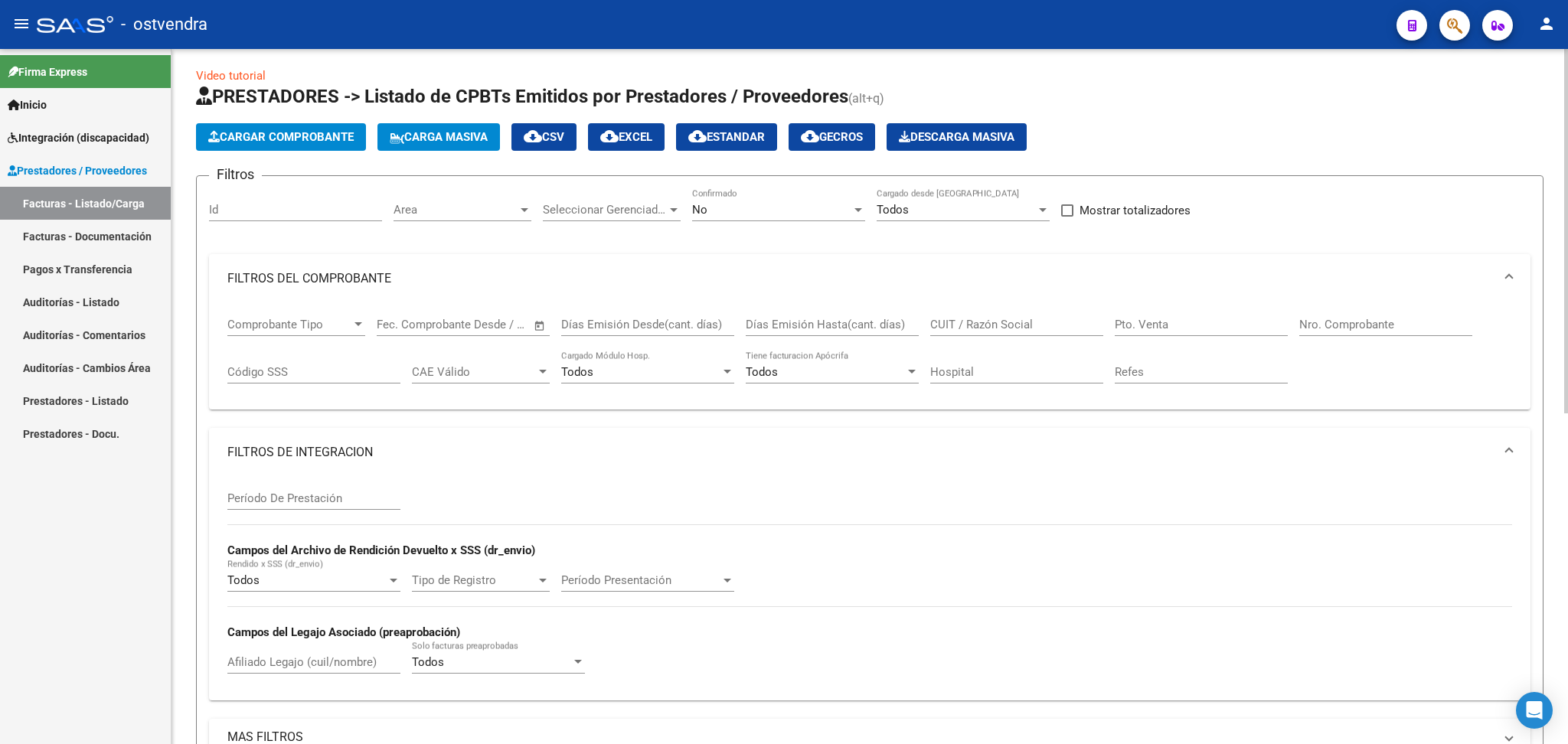
scroll to position [0, 0]
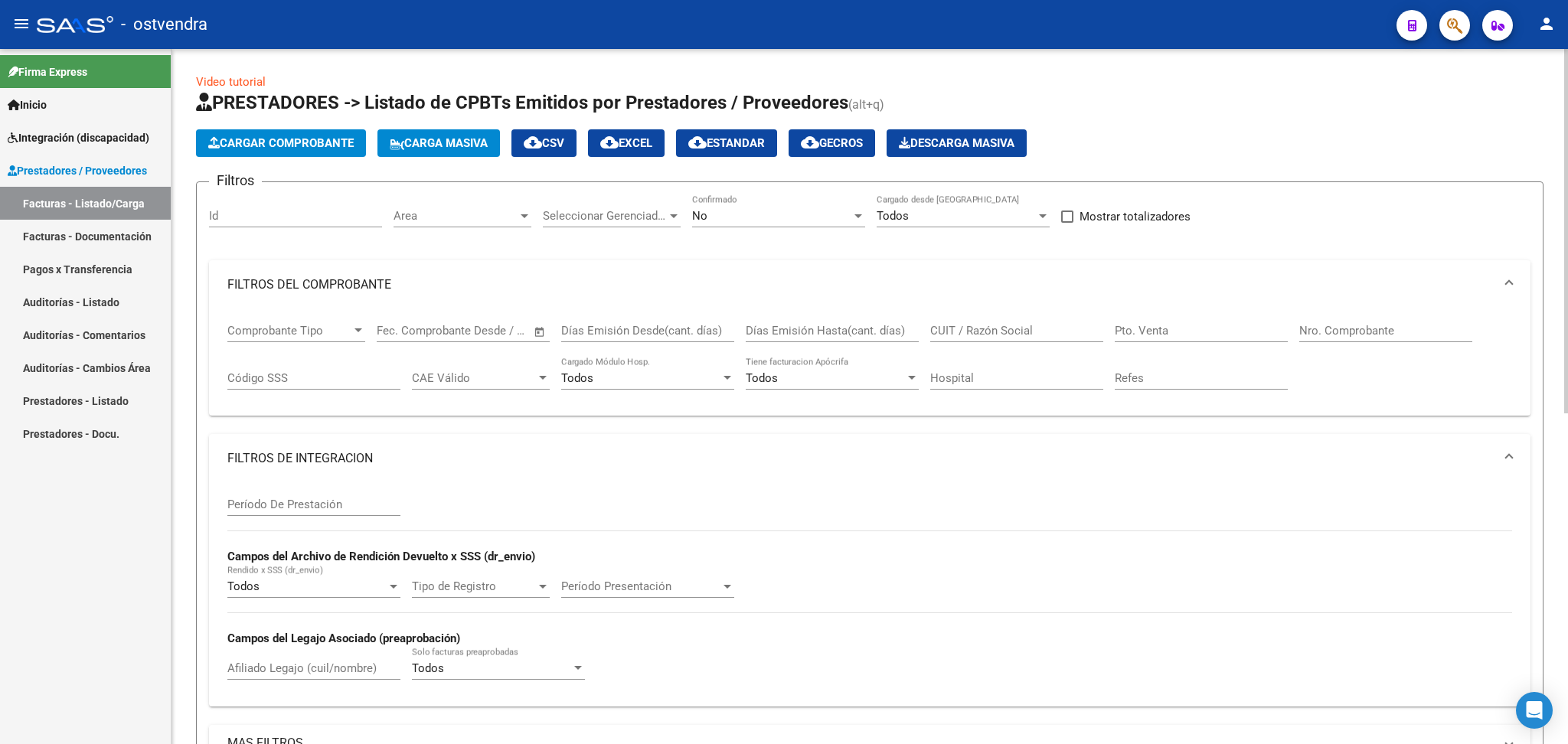
click at [786, 221] on div "No" at bounding box center [771, 216] width 159 height 14
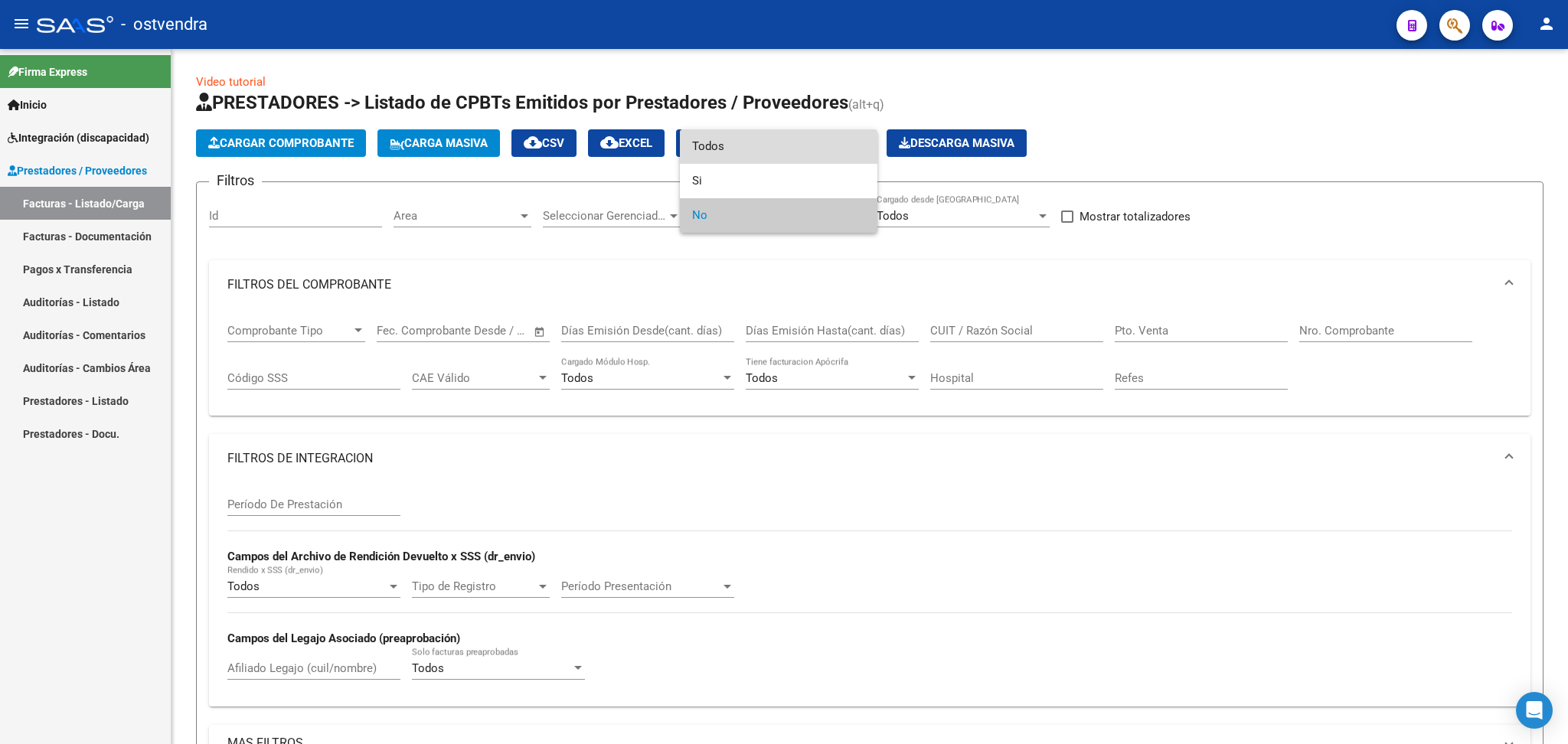
click at [744, 146] on span "Todos" at bounding box center [778, 146] width 173 height 35
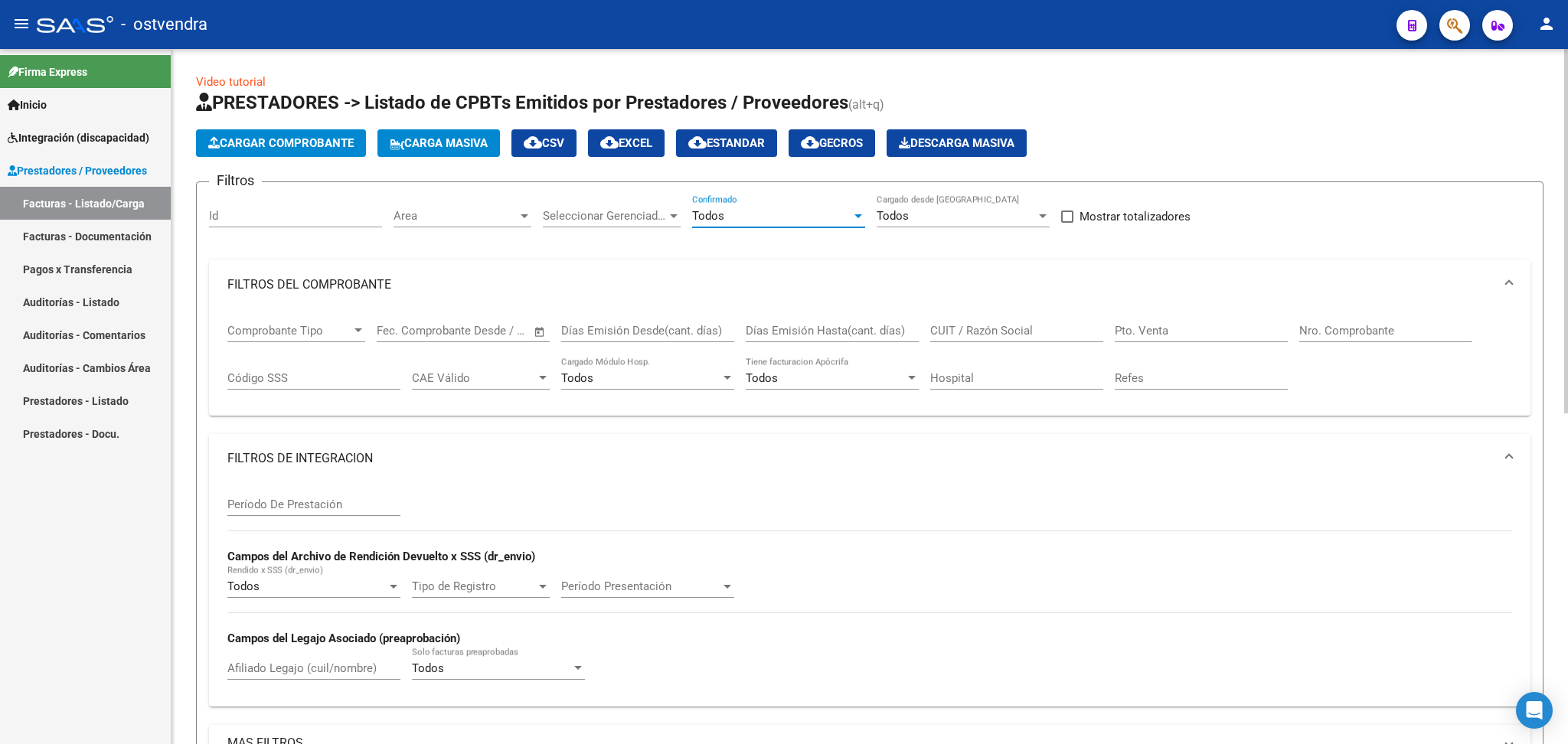
click at [503, 213] on span "Area" at bounding box center [455, 216] width 124 height 14
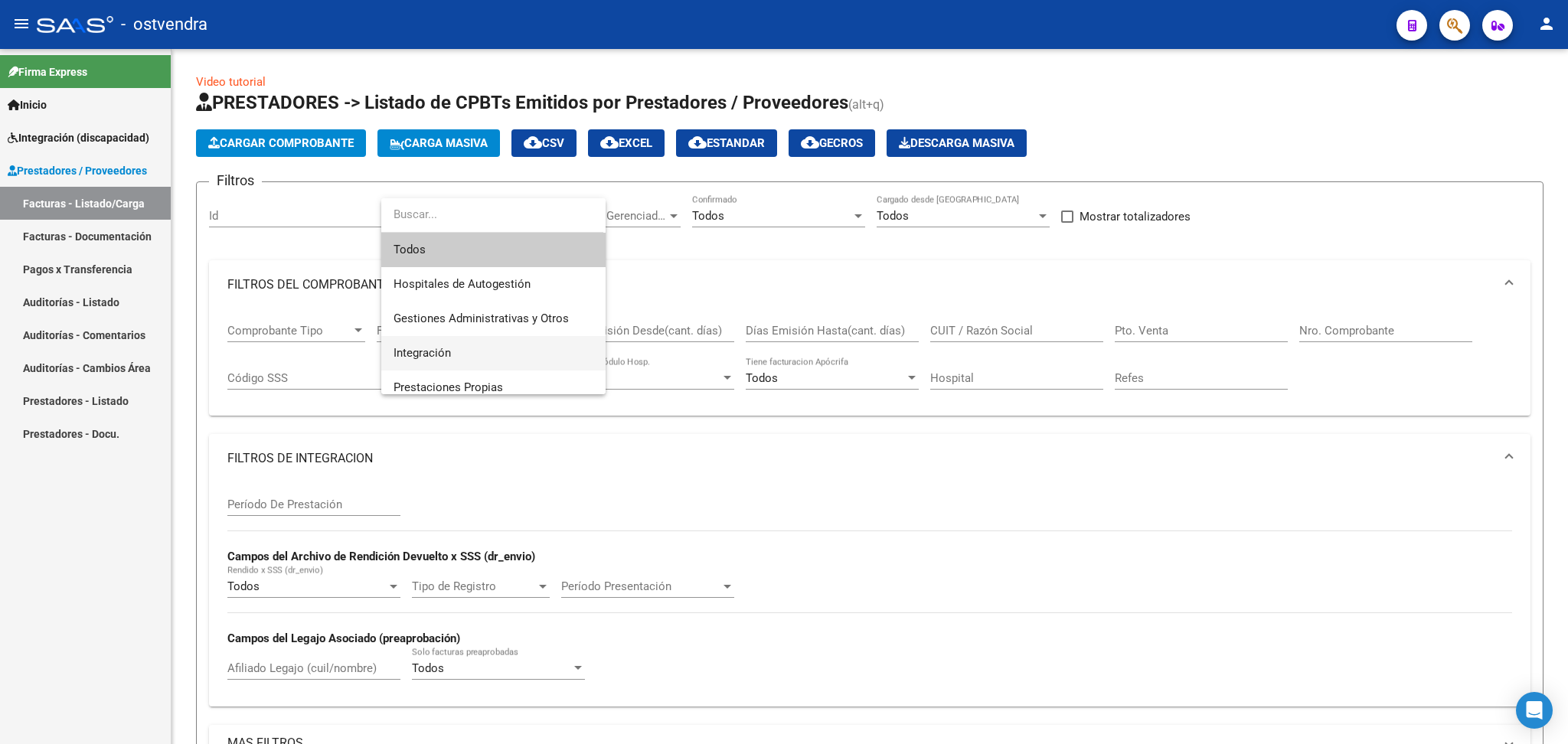
click at [454, 350] on span "Integración" at bounding box center [494, 353] width 200 height 35
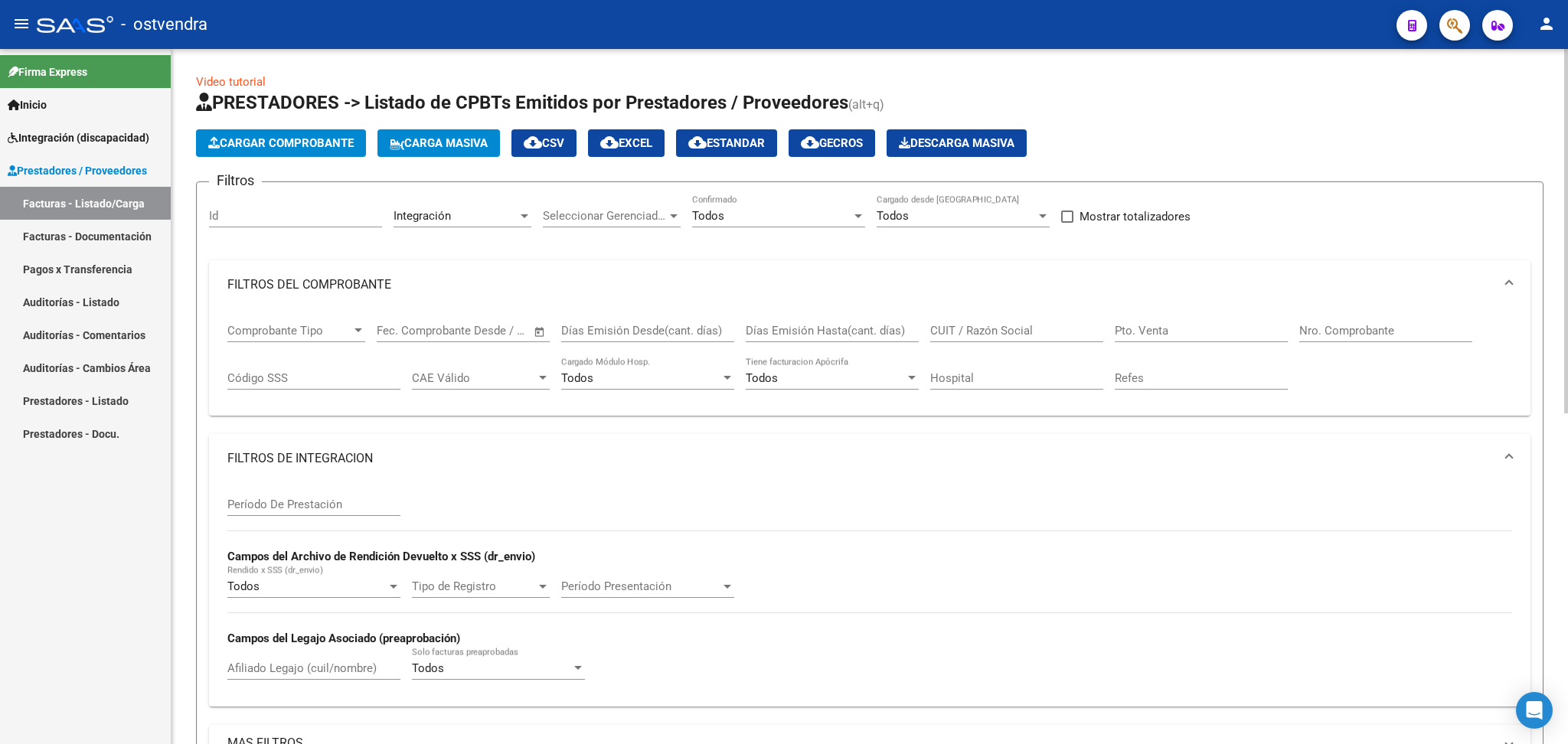
click at [993, 319] on div "CUIT / Razón Social" at bounding box center [1017, 325] width 173 height 33
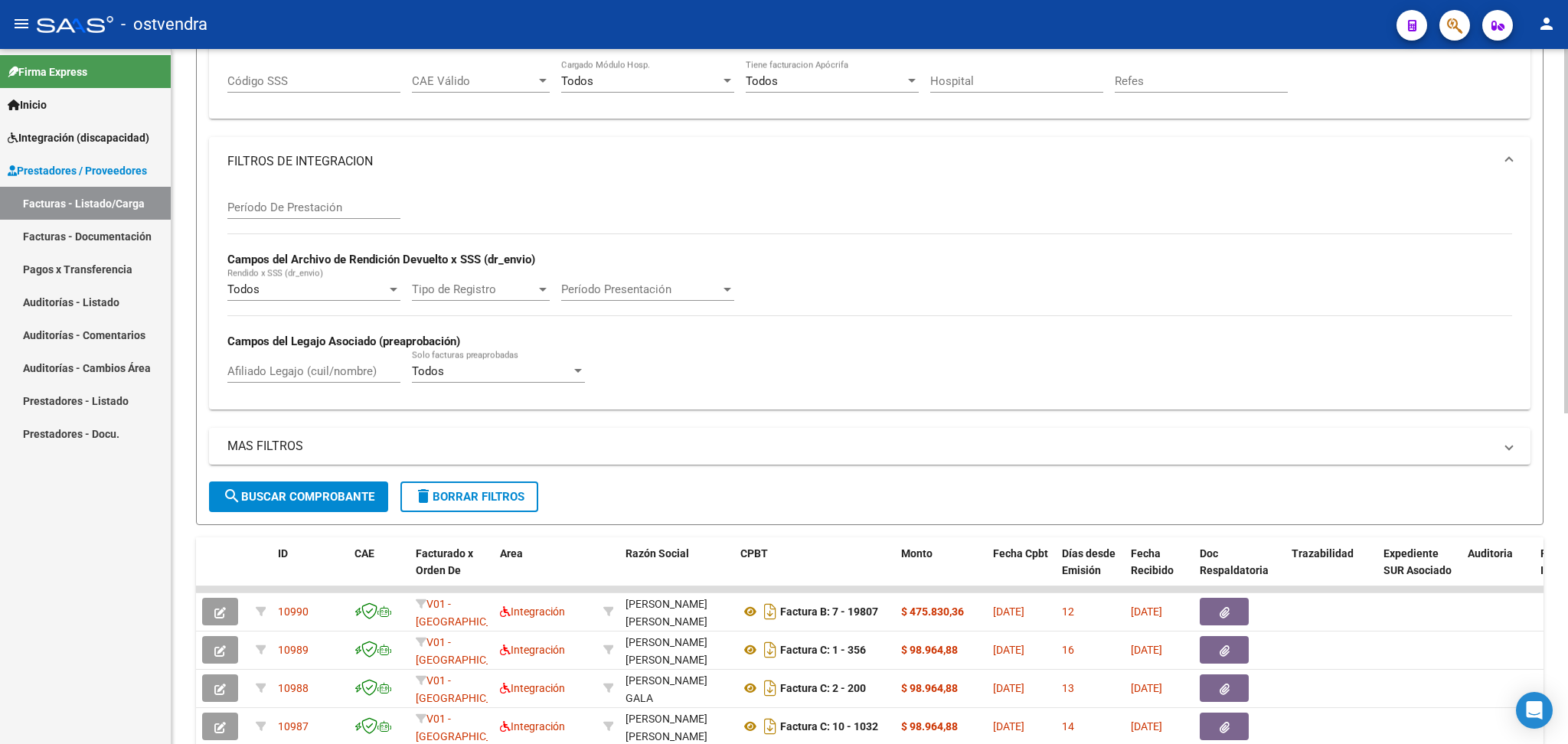
scroll to position [306, 0]
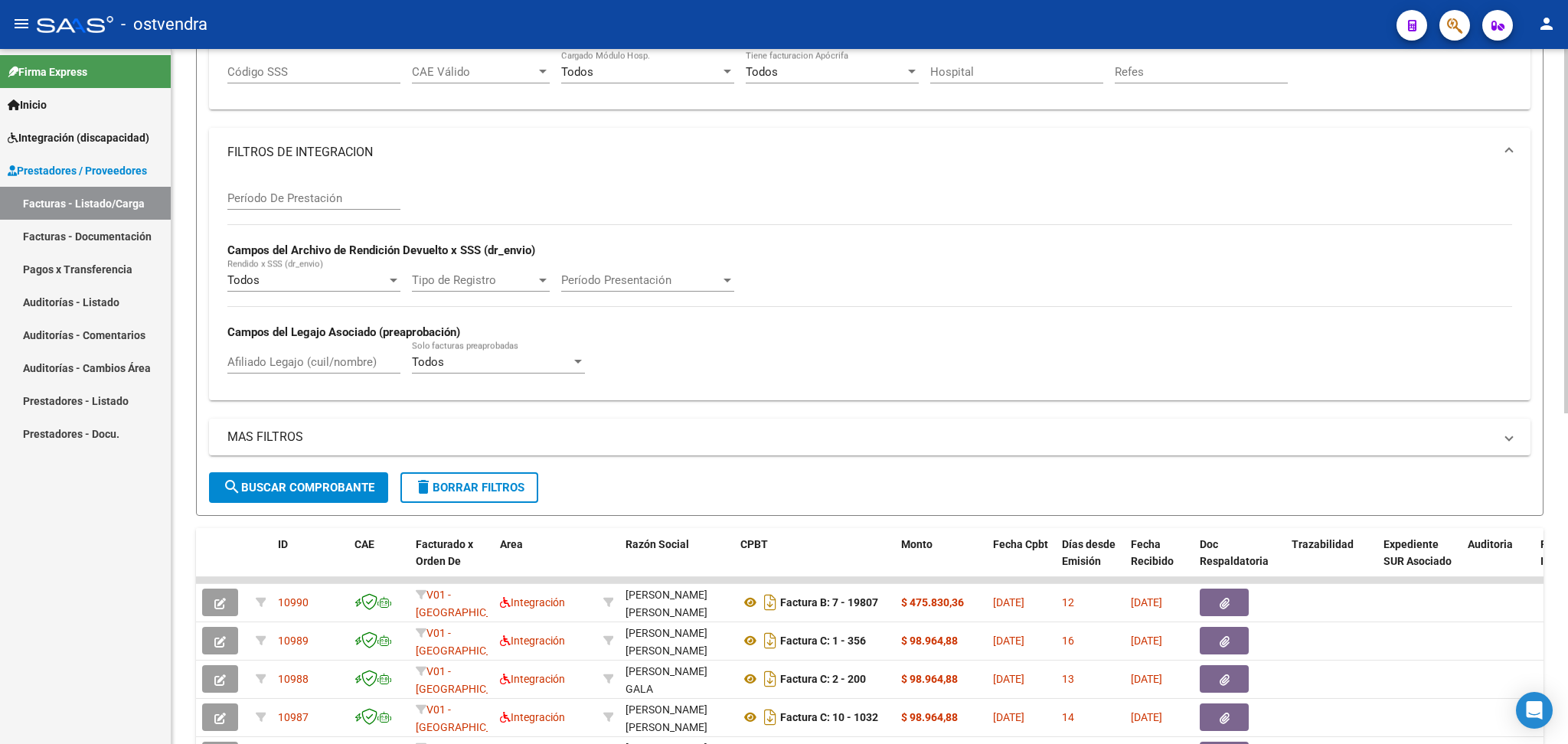
type input "27400211669"
click at [348, 490] on span "search Buscar Comprobante" at bounding box center [298, 487] width 151 height 14
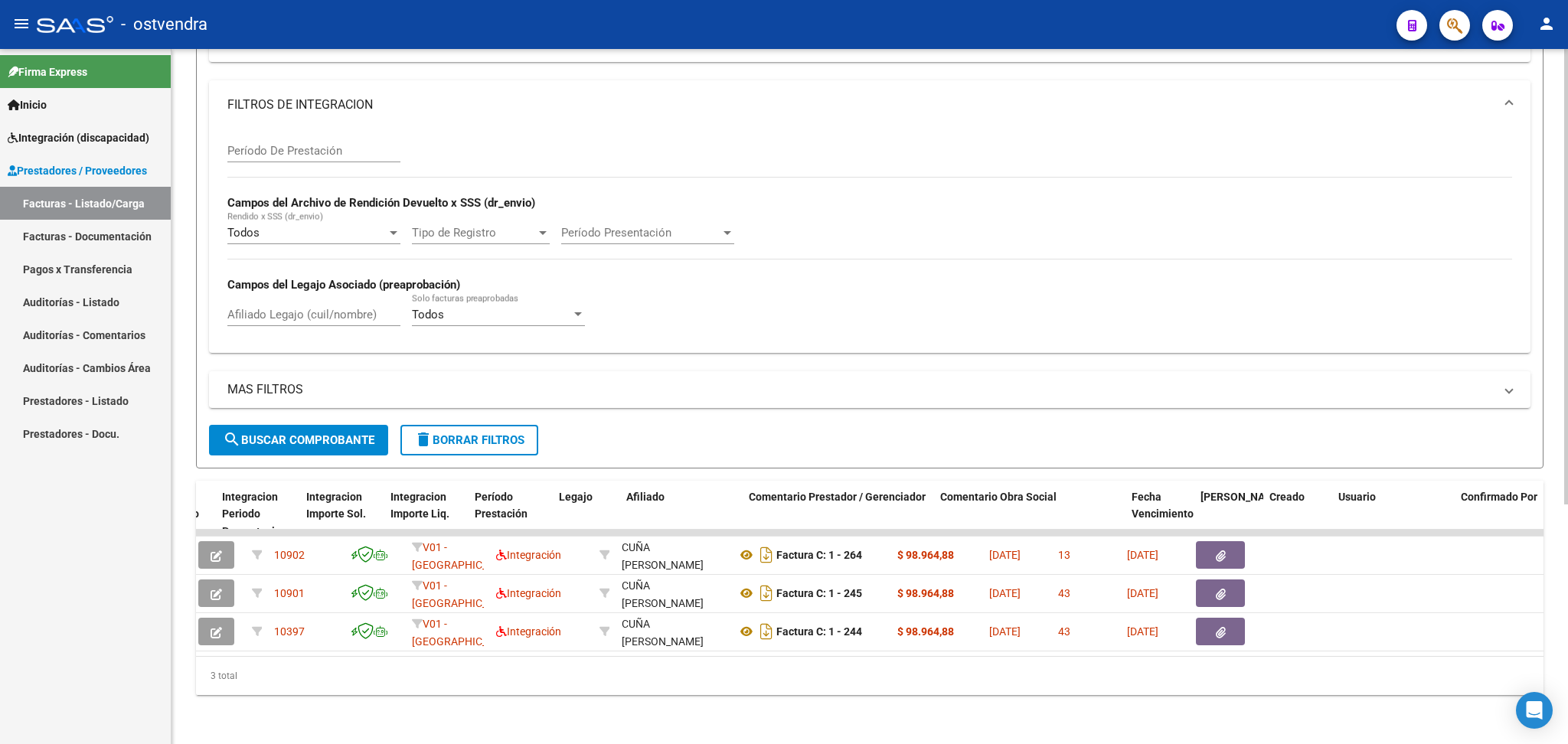
scroll to position [0, 1988]
